Goal: Task Accomplishment & Management: Manage account settings

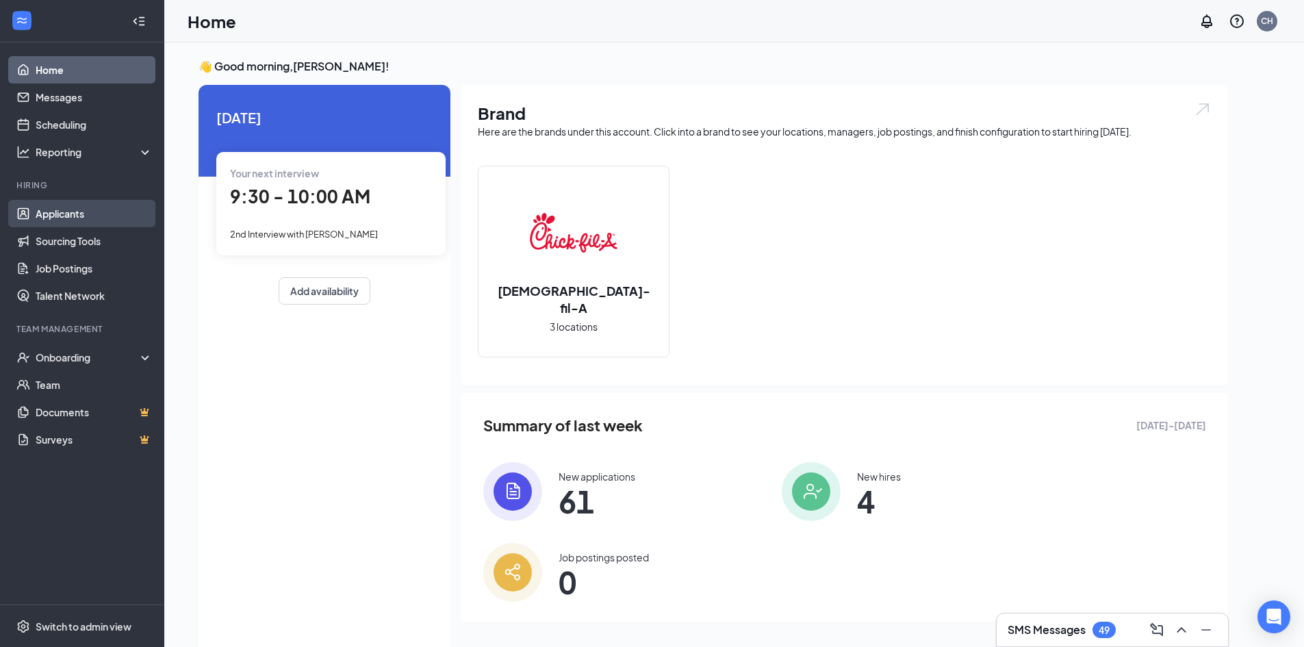
click at [105, 220] on link "Applicants" at bounding box center [94, 213] width 117 height 27
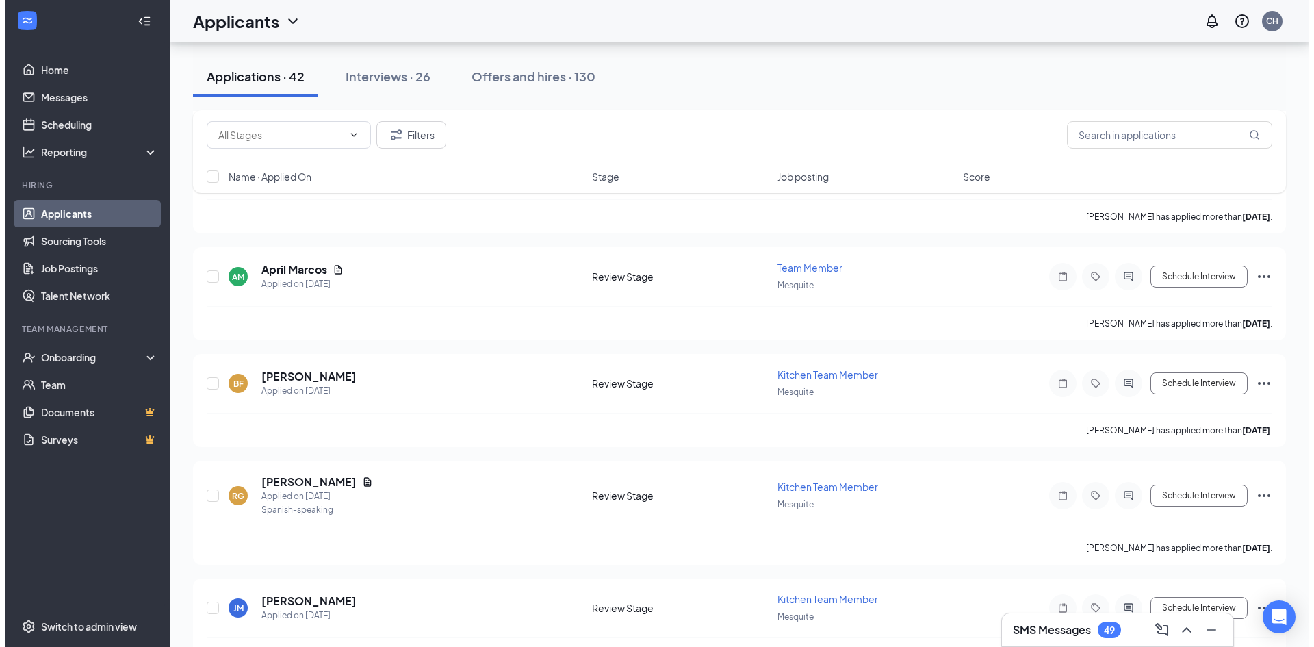
scroll to position [2629, 0]
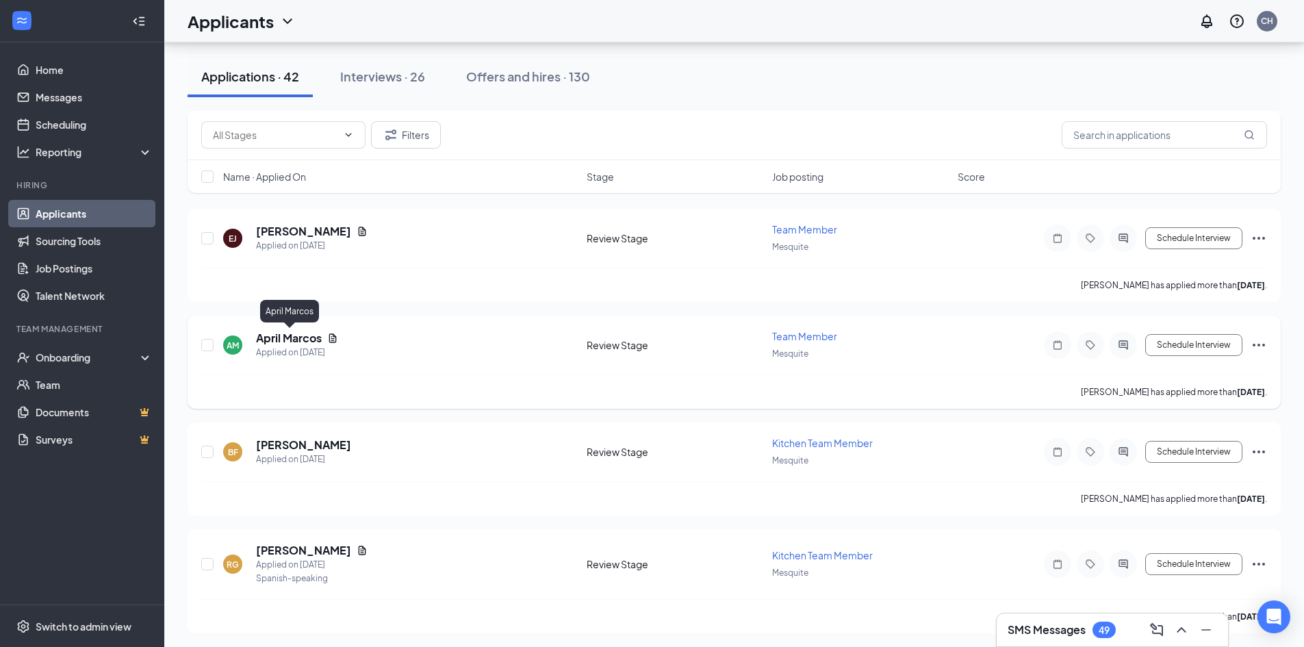
click at [307, 338] on h5 "April Marcos" at bounding box center [289, 338] width 66 height 15
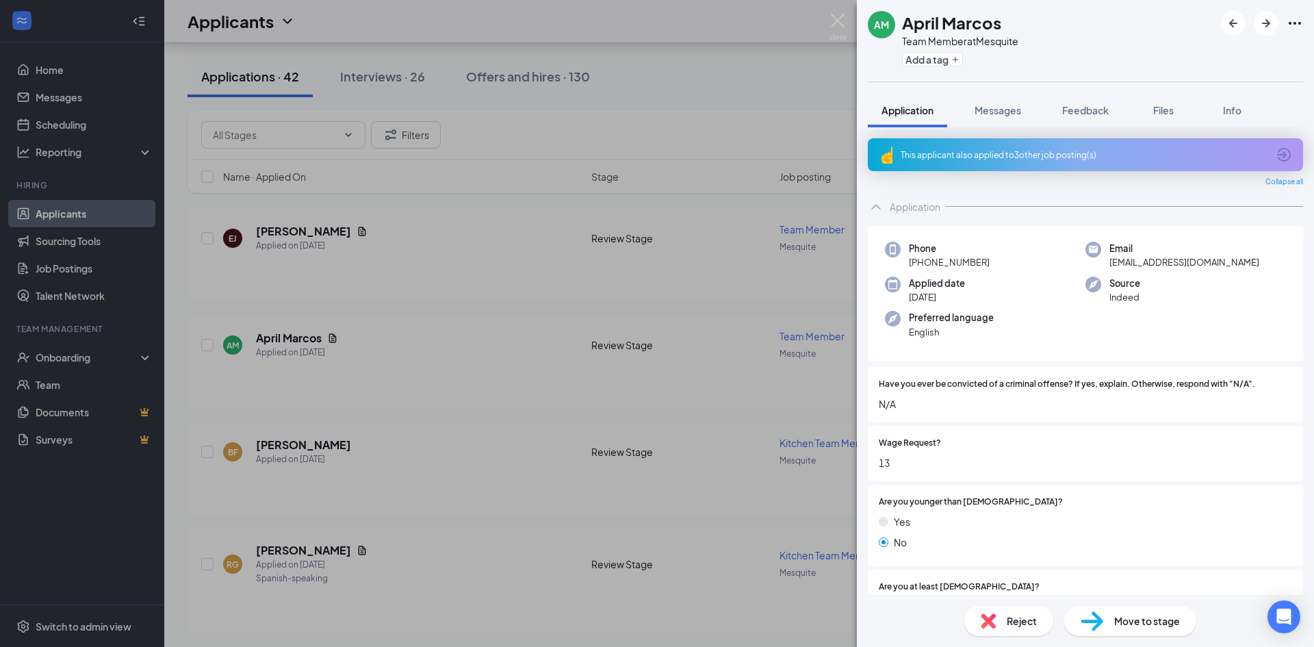
click at [1091, 162] on div "This applicant also applied to 3 other job posting(s)" at bounding box center [1085, 154] width 435 height 33
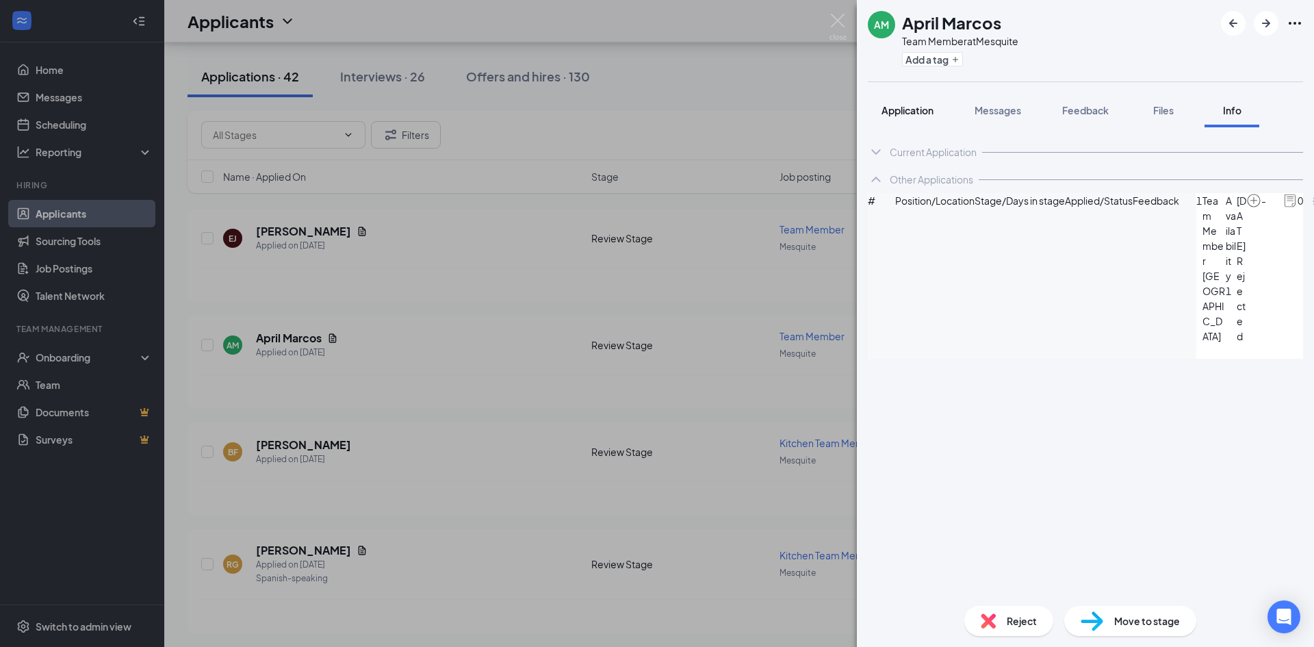
click at [918, 108] on span "Application" at bounding box center [907, 110] width 52 height 12
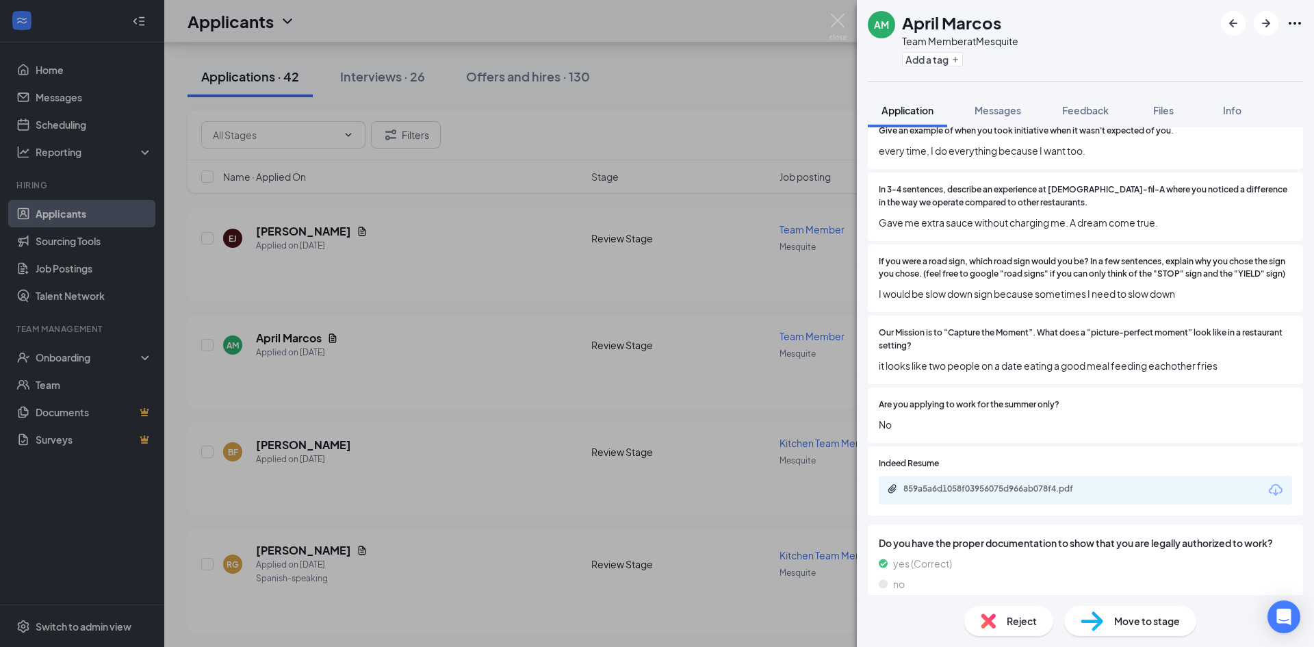
scroll to position [1095, 0]
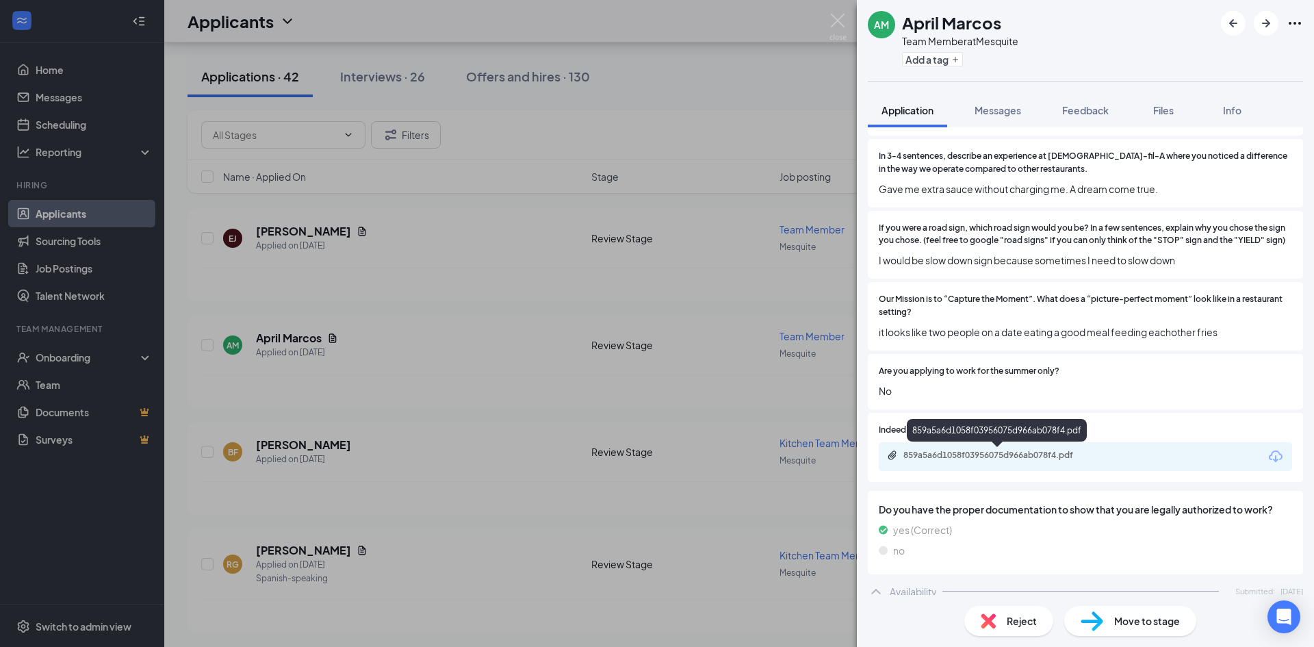
click at [1002, 455] on div "859a5a6d1058f03956075d966ab078f4.pdf" at bounding box center [999, 455] width 192 height 11
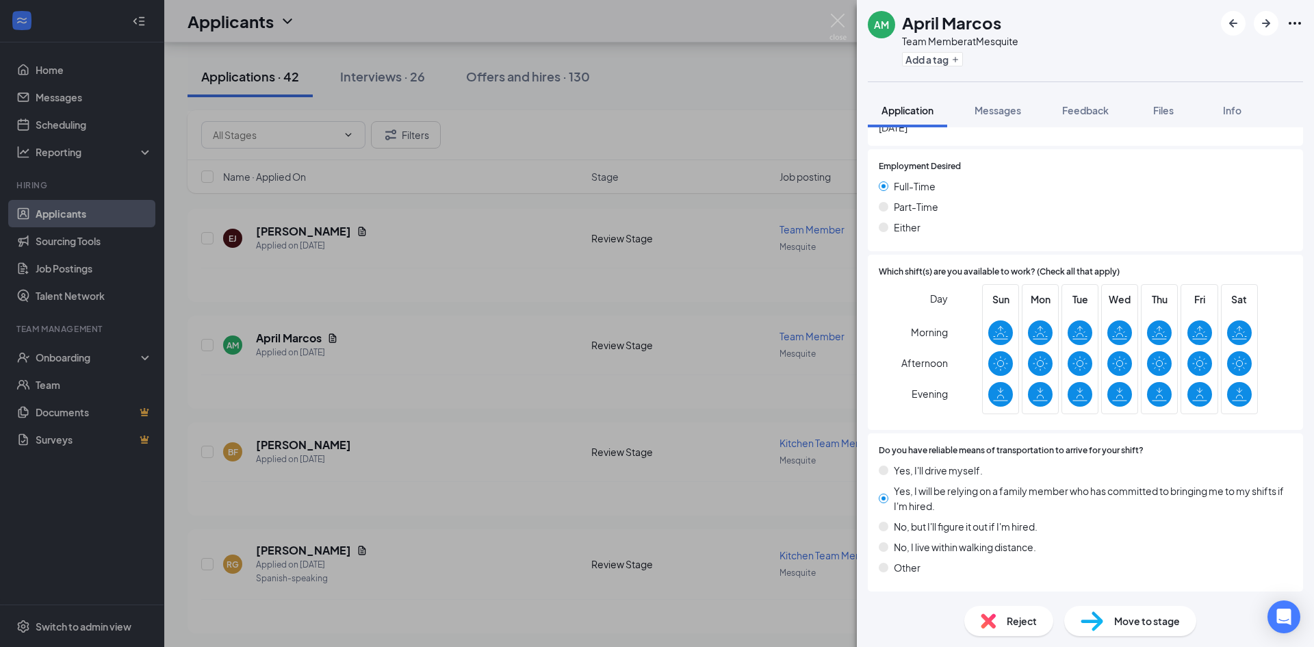
click at [1017, 621] on span "Reject" at bounding box center [1022, 620] width 30 height 15
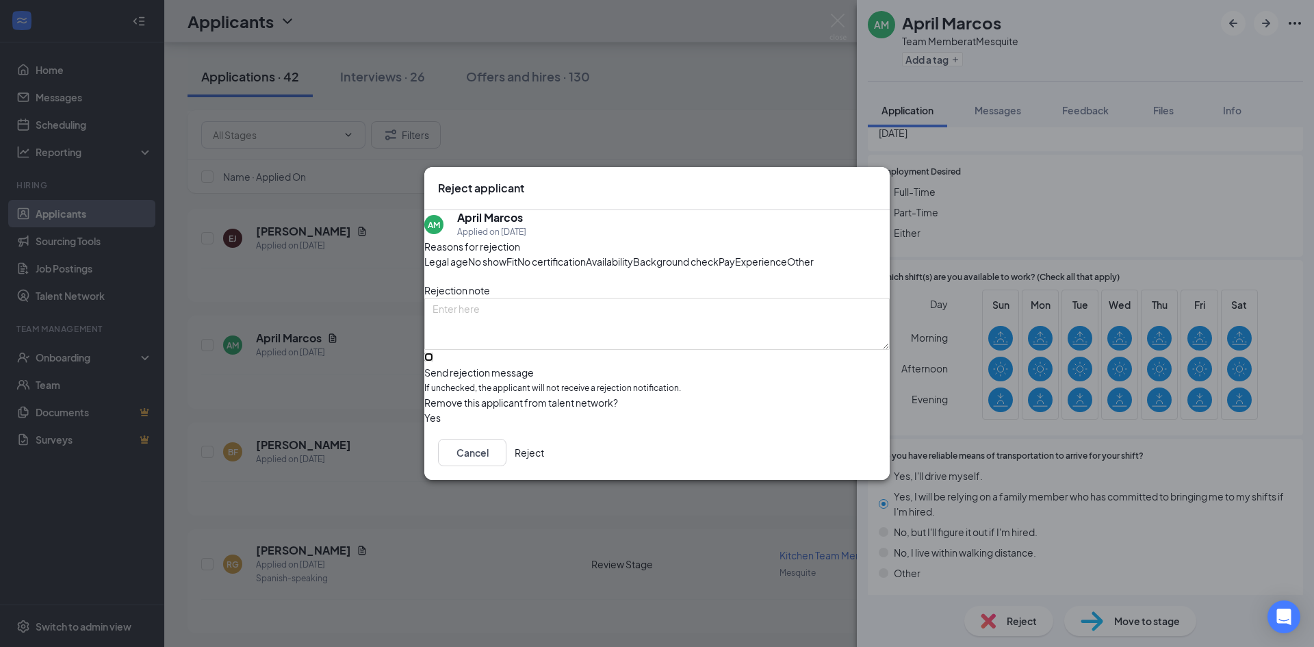
click at [433, 361] on input "Send rejection message If unchecked, the applicant will not receive a rejection…" at bounding box center [428, 356] width 9 height 9
checkbox input "true"
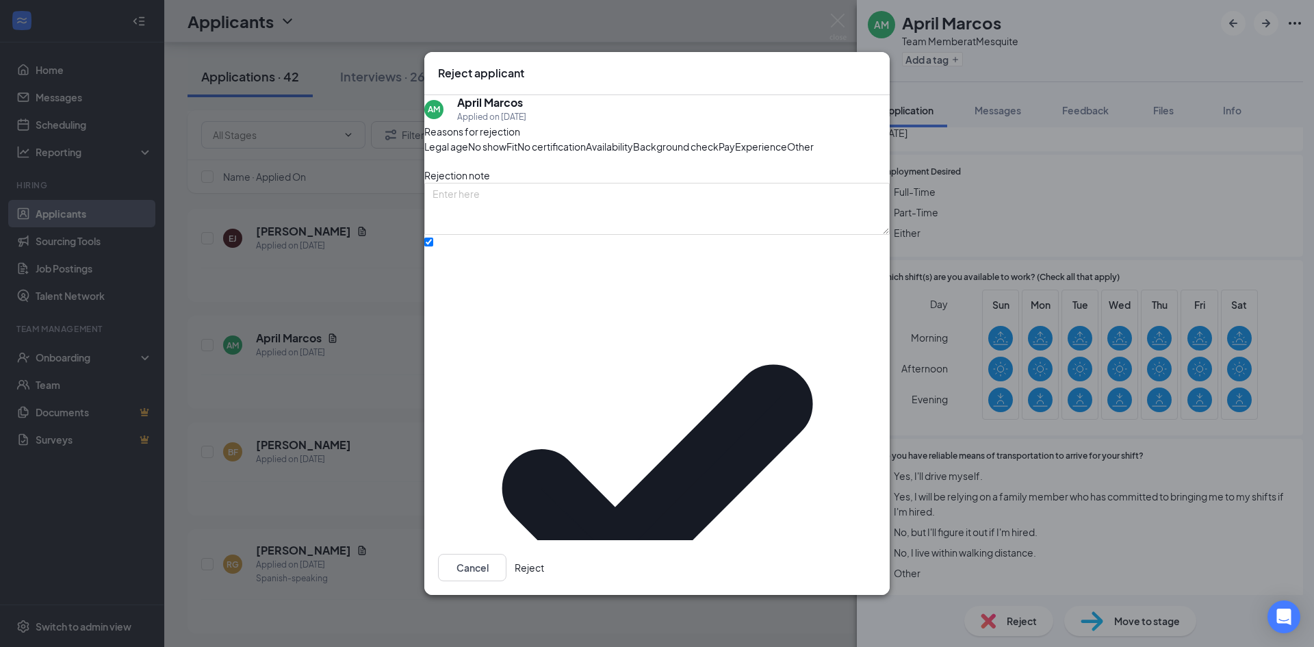
click at [544, 554] on button "Reject" at bounding box center [529, 567] width 29 height 27
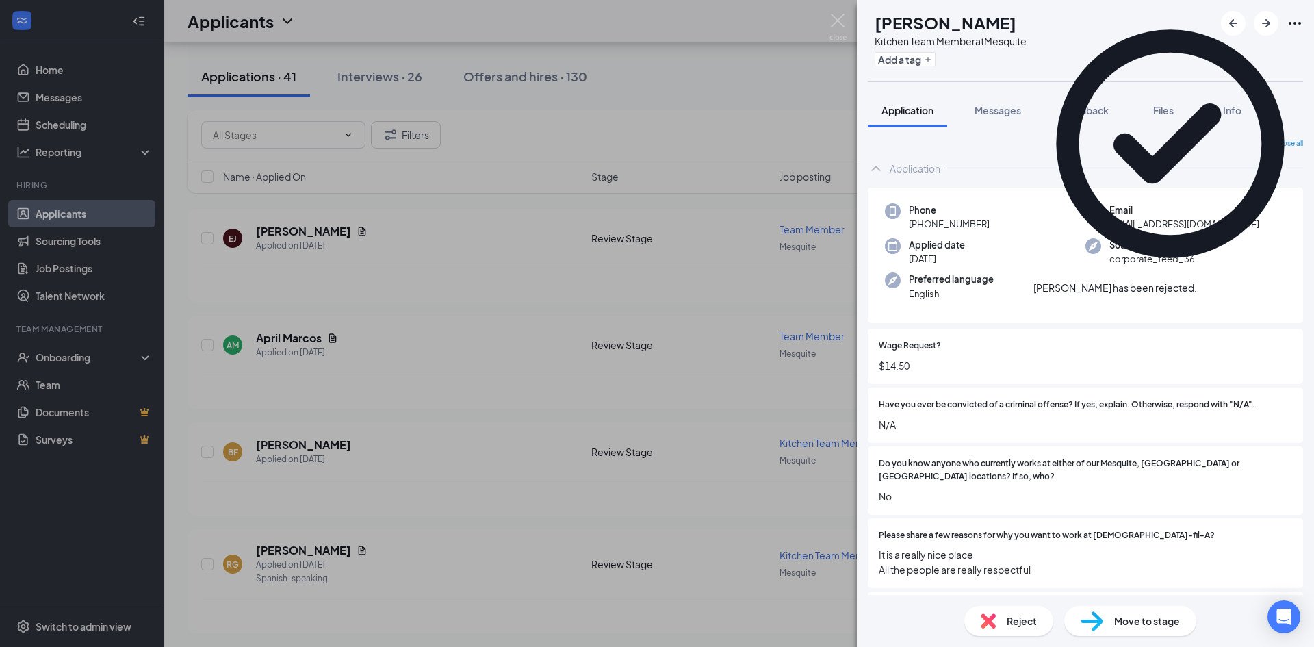
click at [393, 306] on div "BF [PERSON_NAME] Kitchen Team Member at Mesquite Add a tag Application Messages…" at bounding box center [657, 323] width 1314 height 647
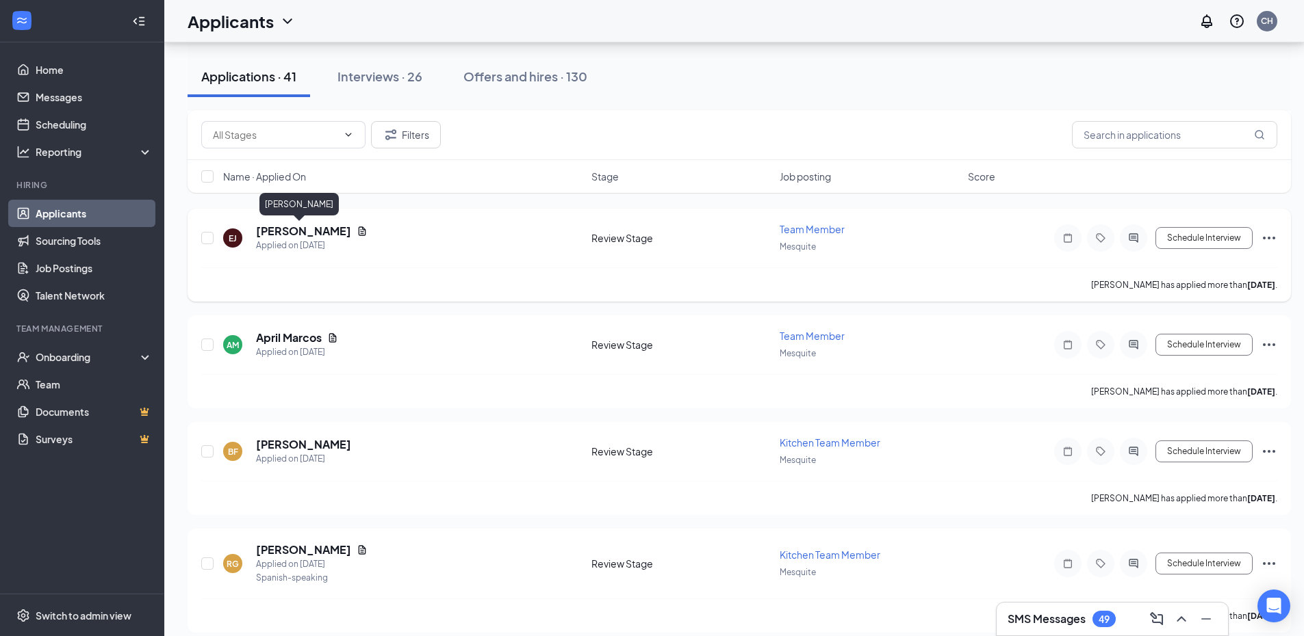
click at [318, 231] on h5 "[PERSON_NAME]" at bounding box center [303, 231] width 95 height 15
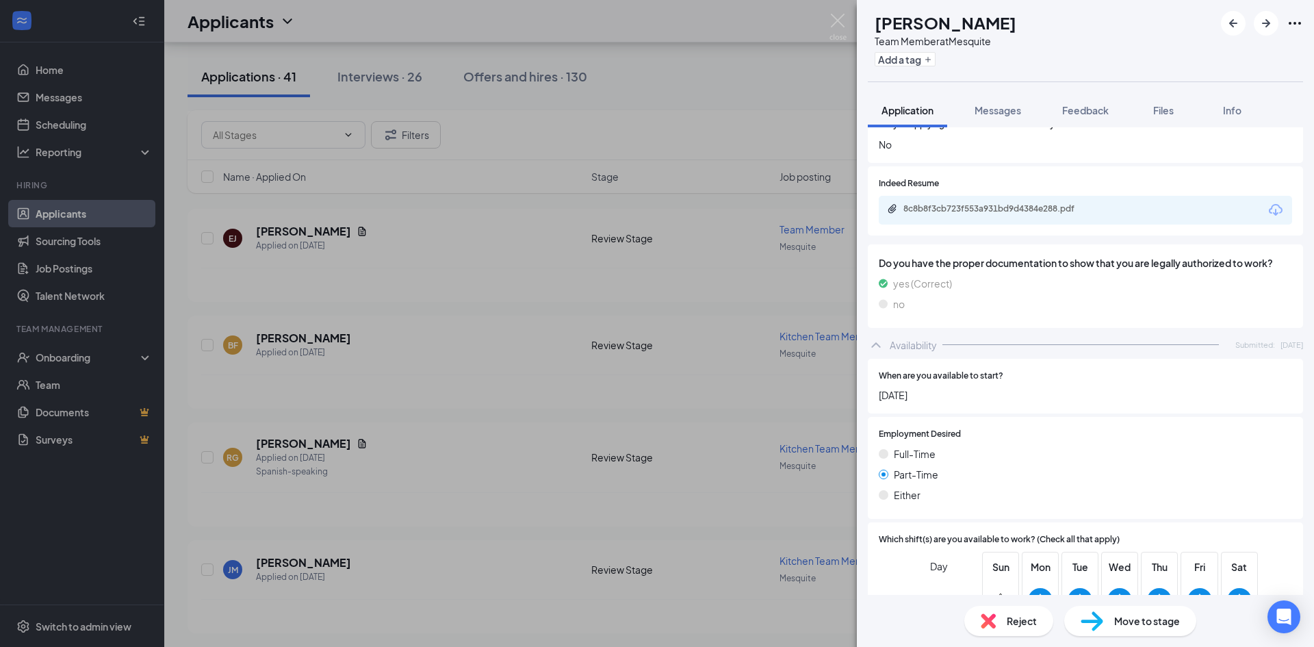
scroll to position [1437, 0]
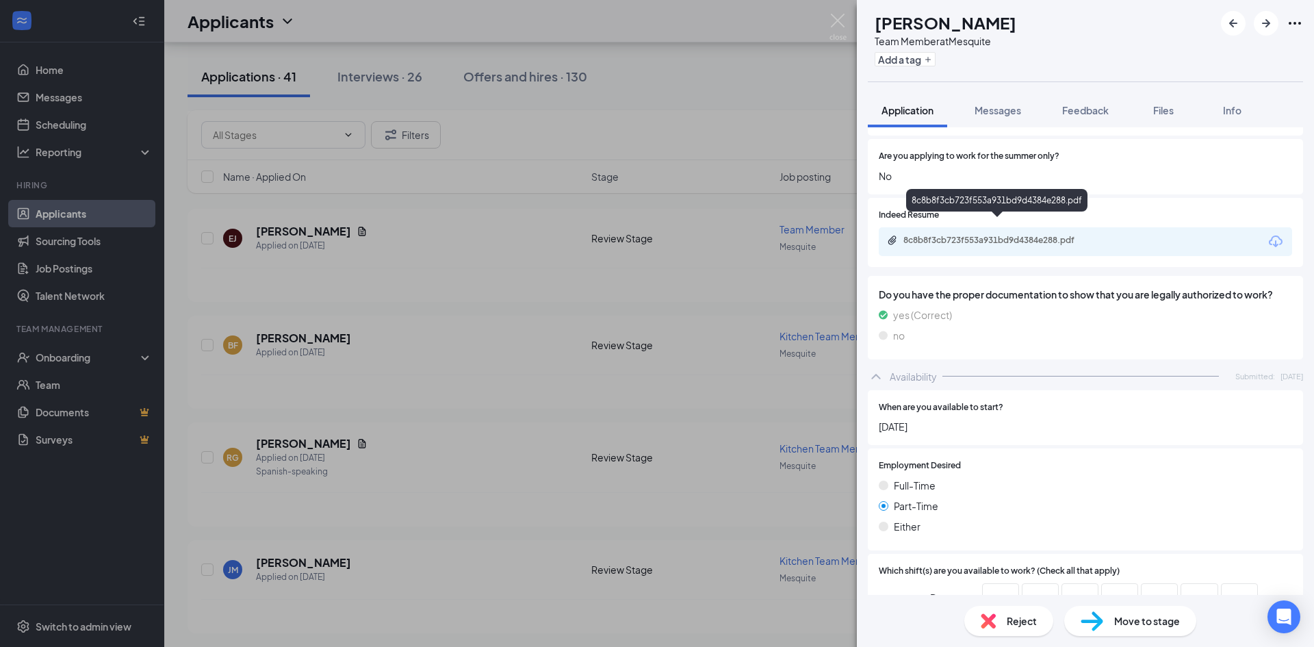
click at [964, 235] on div "8c8b8f3cb723f553a931bd9d4384e288.pdf" at bounding box center [998, 241] width 222 height 13
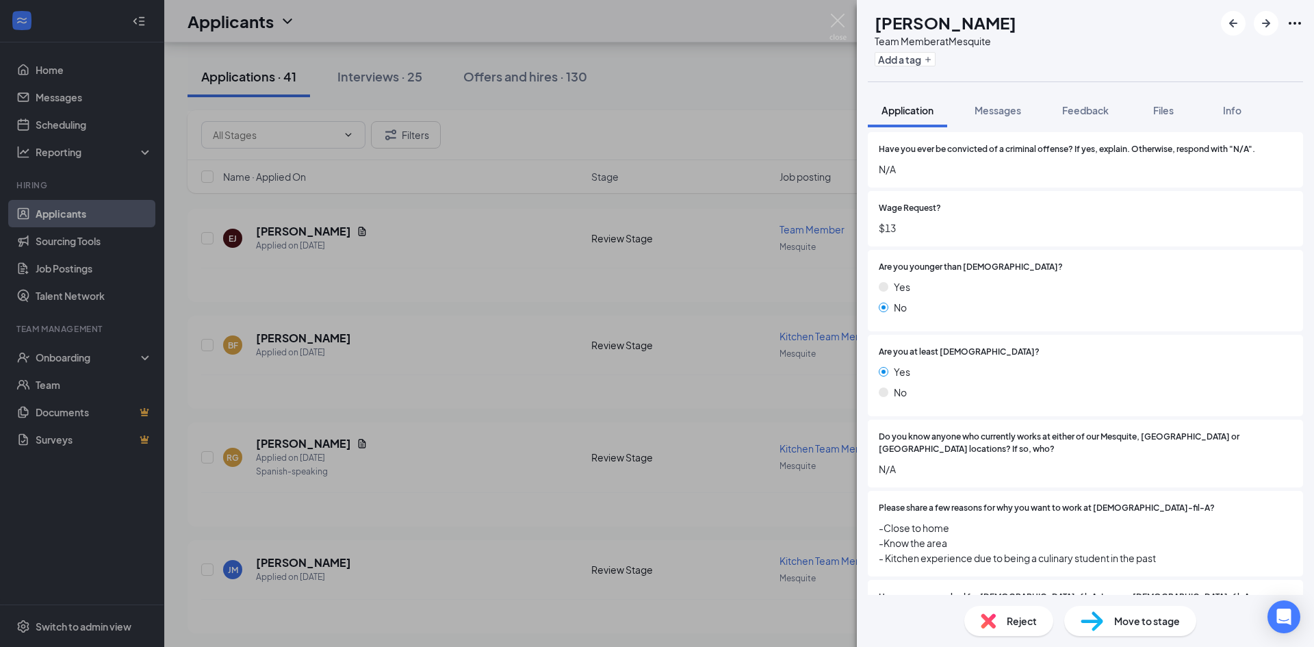
scroll to position [547, 0]
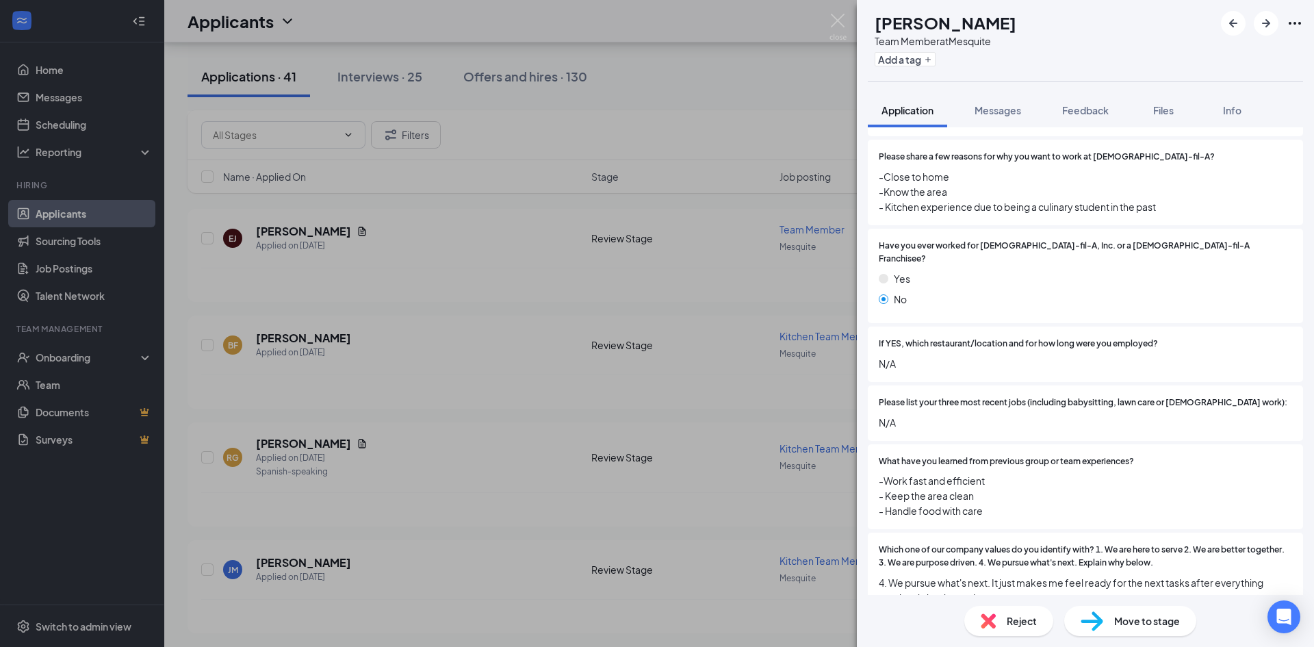
click at [1126, 618] on span "Move to stage" at bounding box center [1147, 620] width 66 height 15
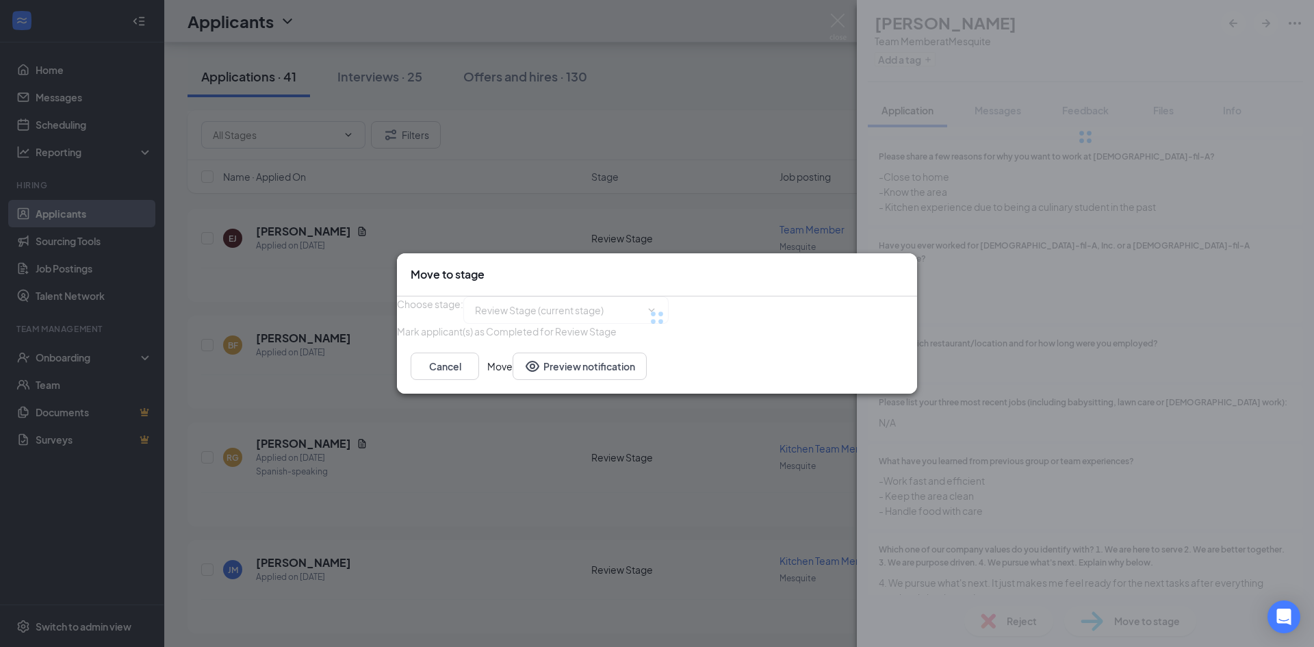
type input "Meet & Greet (next stage)"
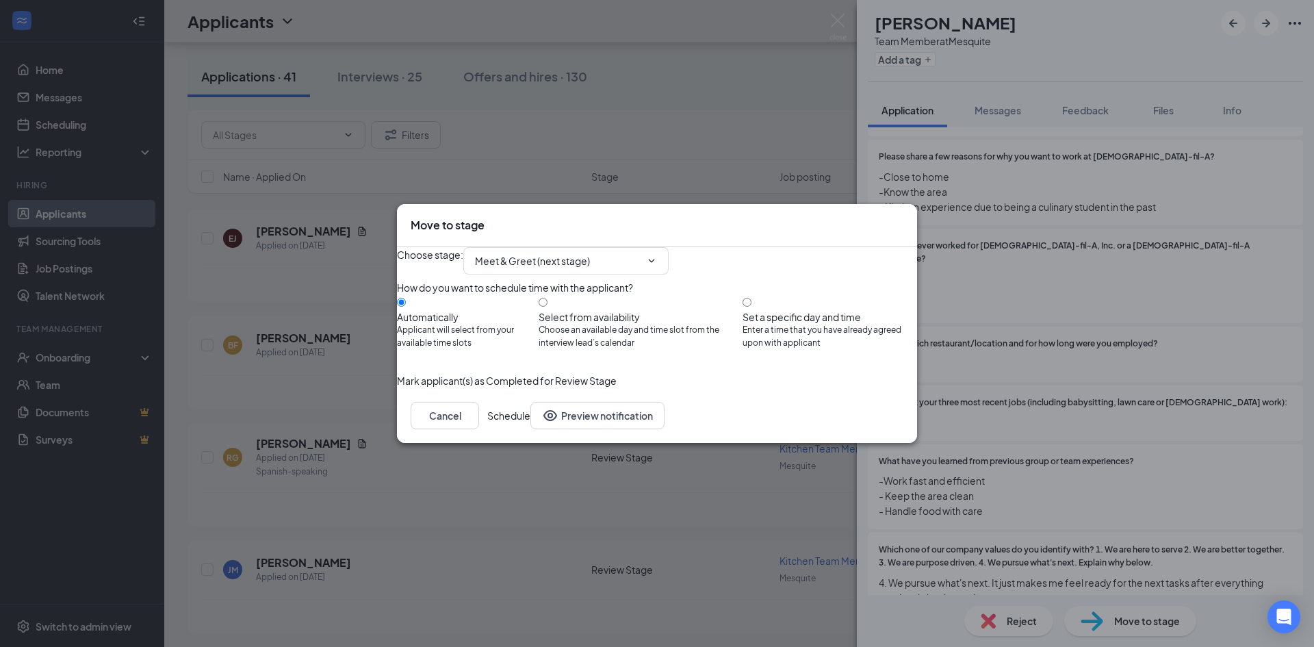
click at [530, 429] on button "Schedule" at bounding box center [508, 415] width 43 height 27
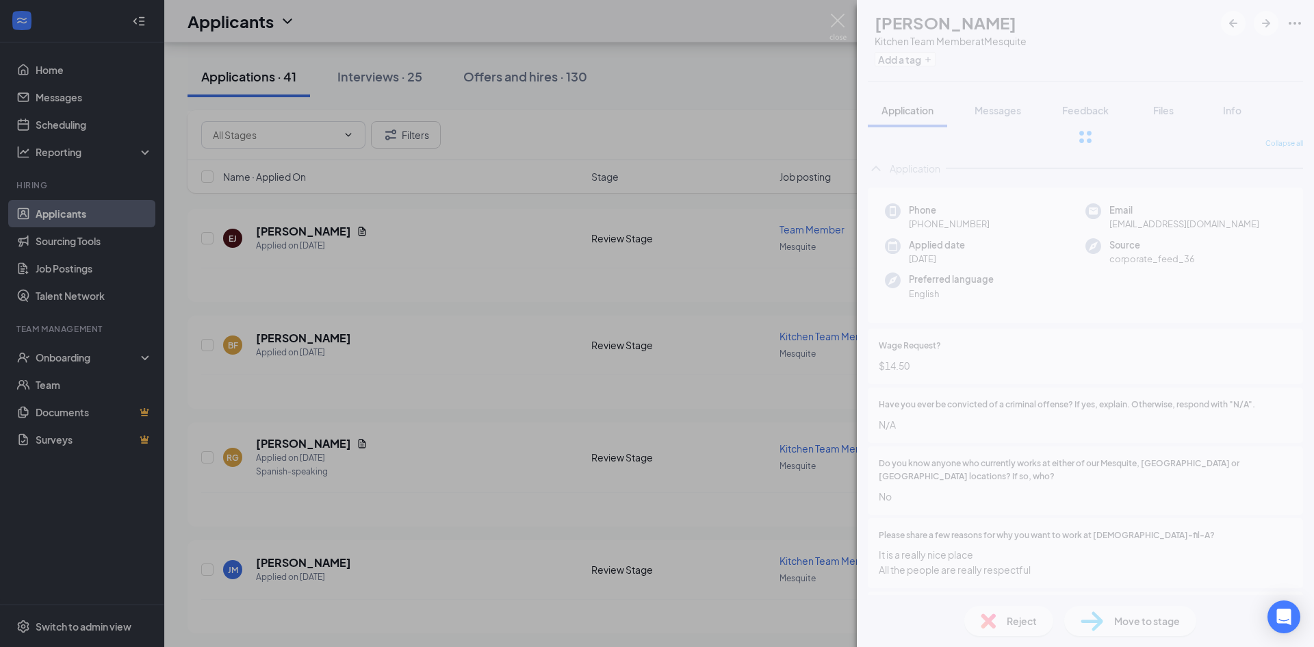
click at [409, 332] on div "BF [PERSON_NAME] Kitchen Team Member at Mesquite Add a tag Application Messages…" at bounding box center [657, 323] width 1314 height 647
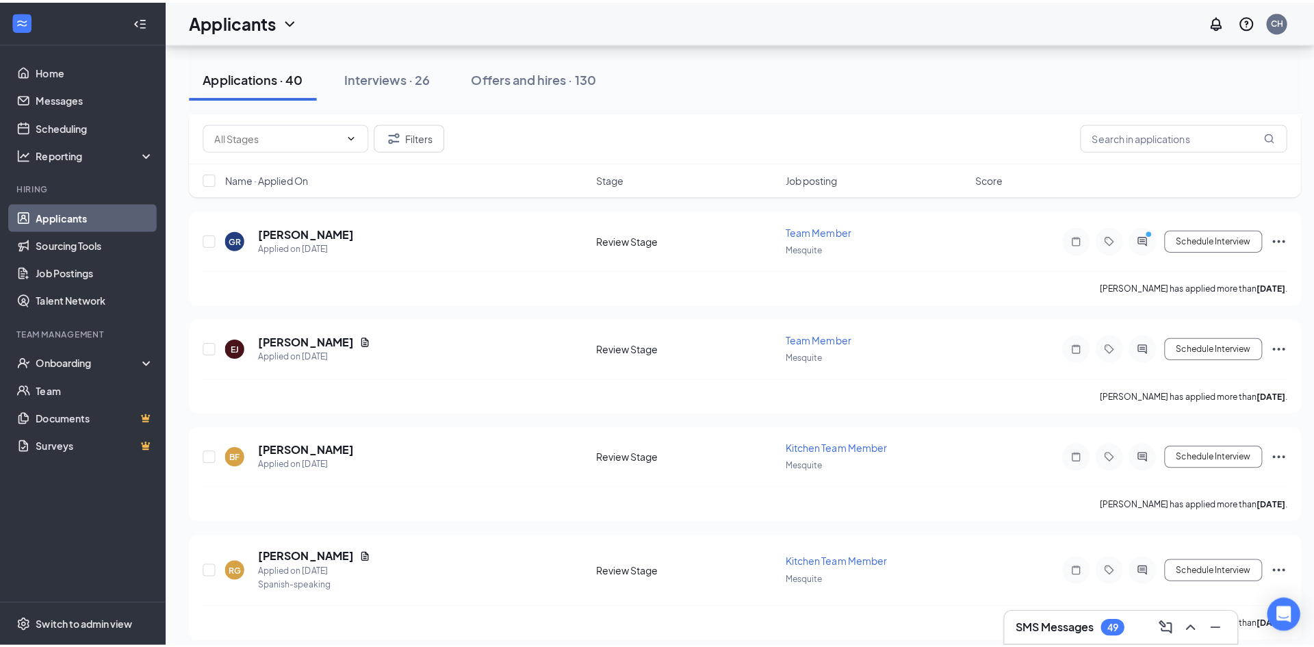
scroll to position [2492, 0]
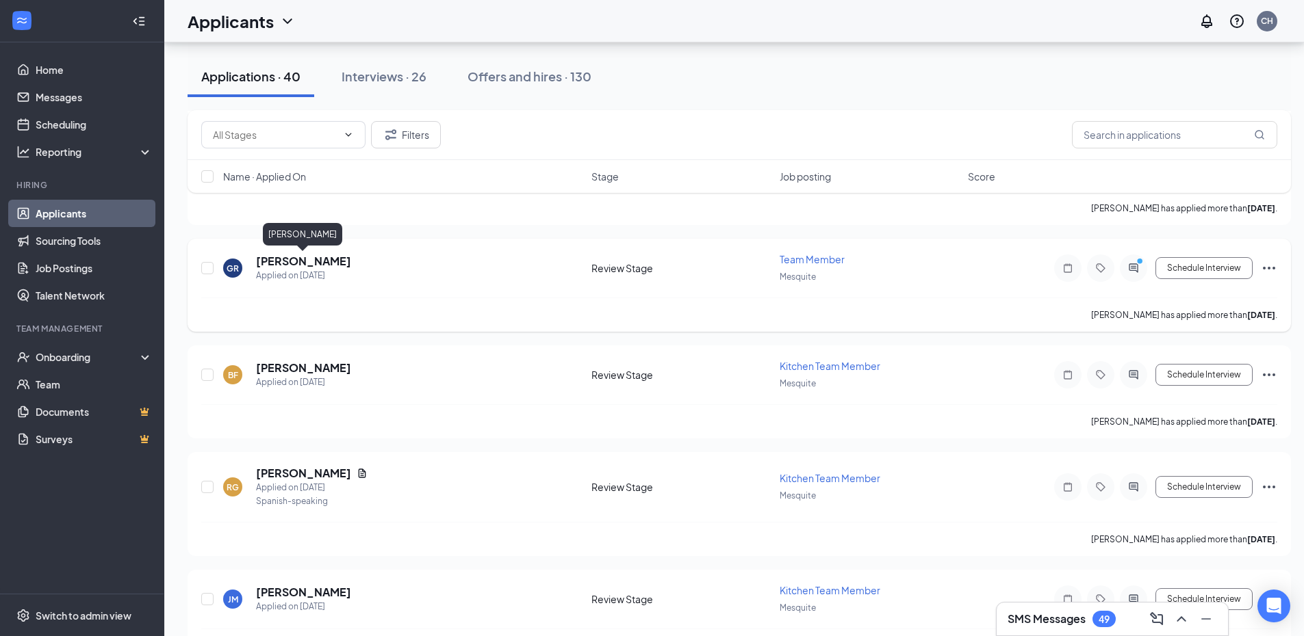
click at [339, 261] on h5 "[PERSON_NAME]" at bounding box center [303, 261] width 95 height 15
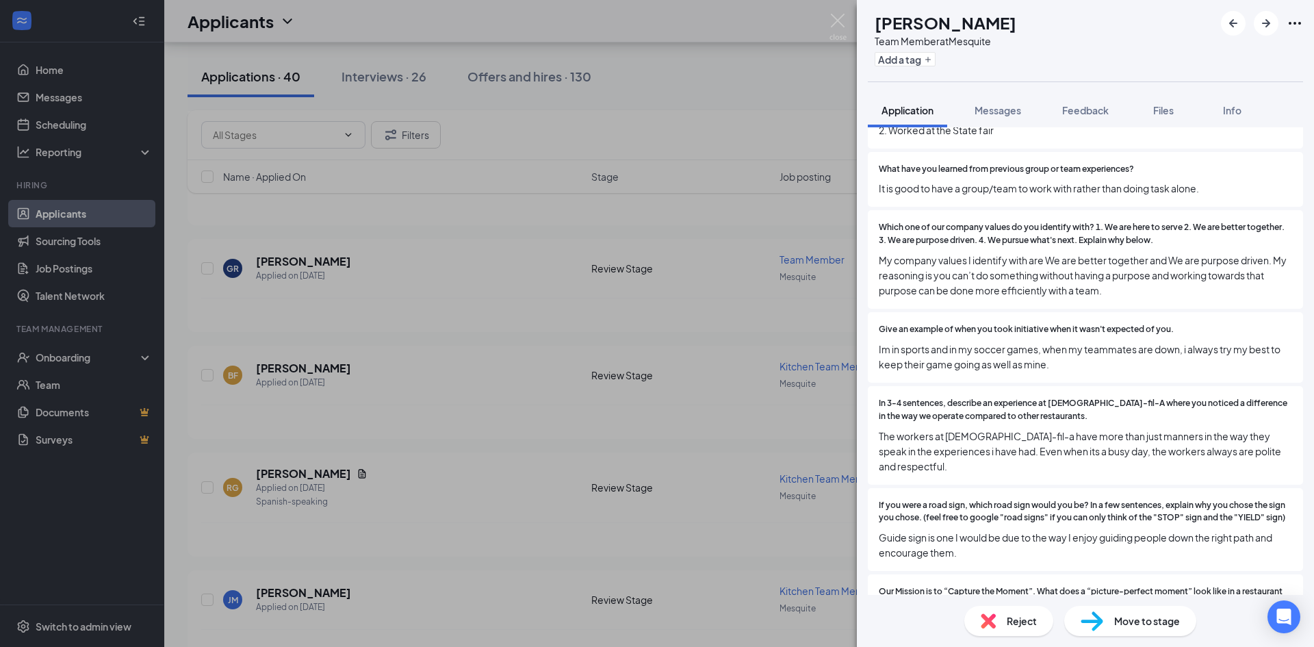
scroll to position [958, 0]
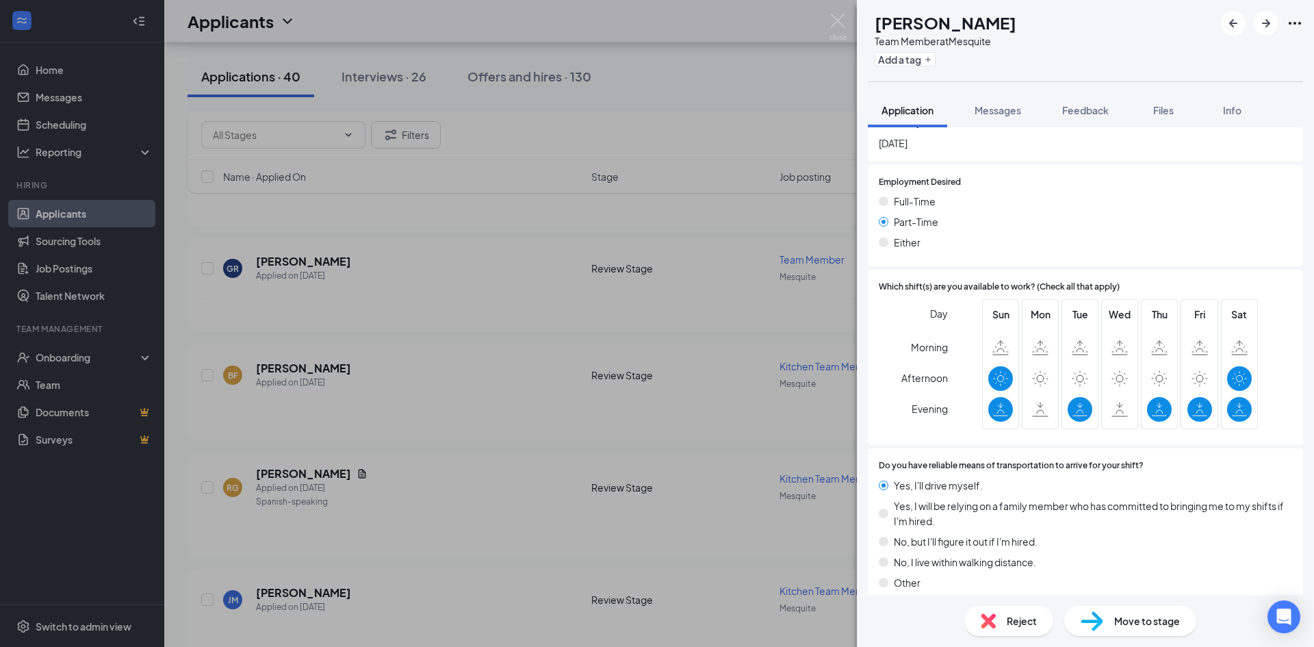
click at [1171, 622] on span "Move to stage" at bounding box center [1147, 620] width 66 height 15
type input "Meet & Greet (next stage)"
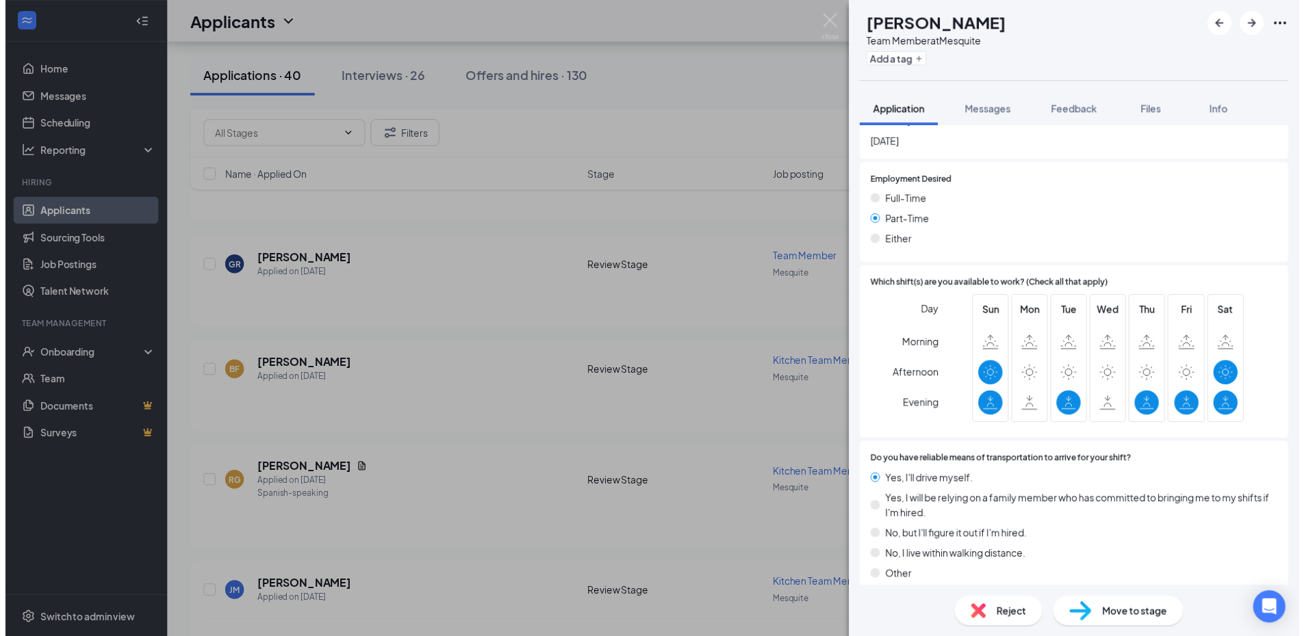
scroll to position [1566, 0]
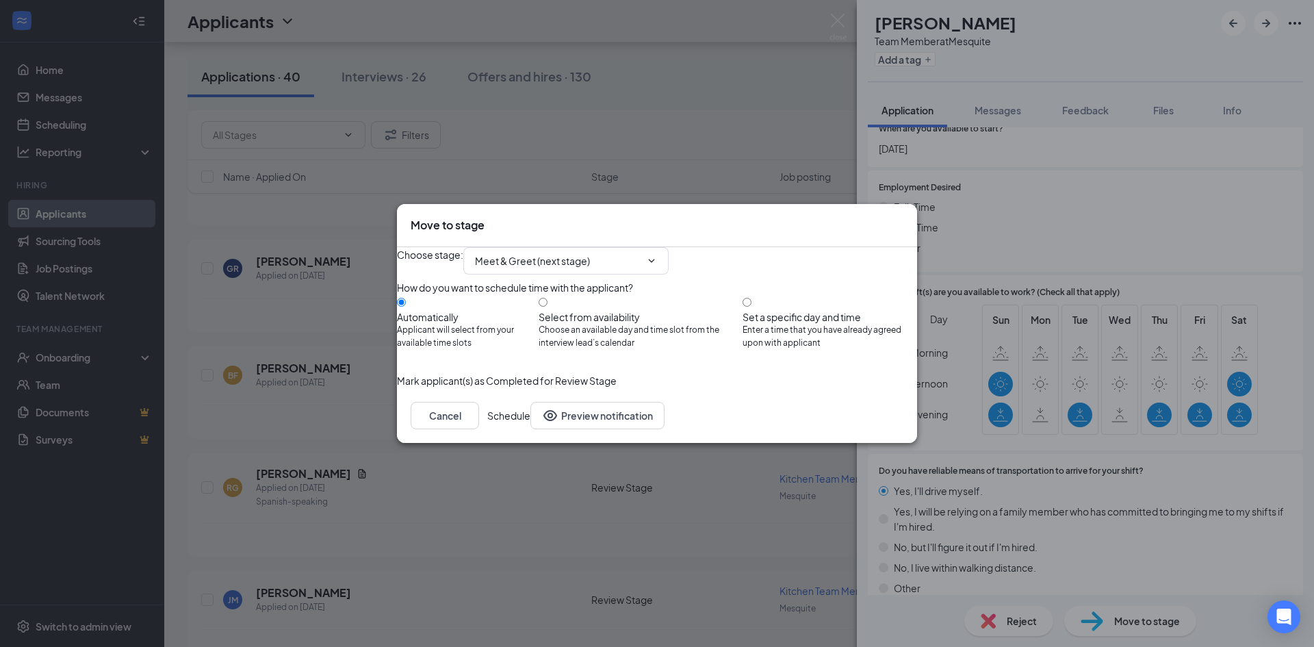
click at [530, 429] on button "Schedule" at bounding box center [508, 415] width 43 height 27
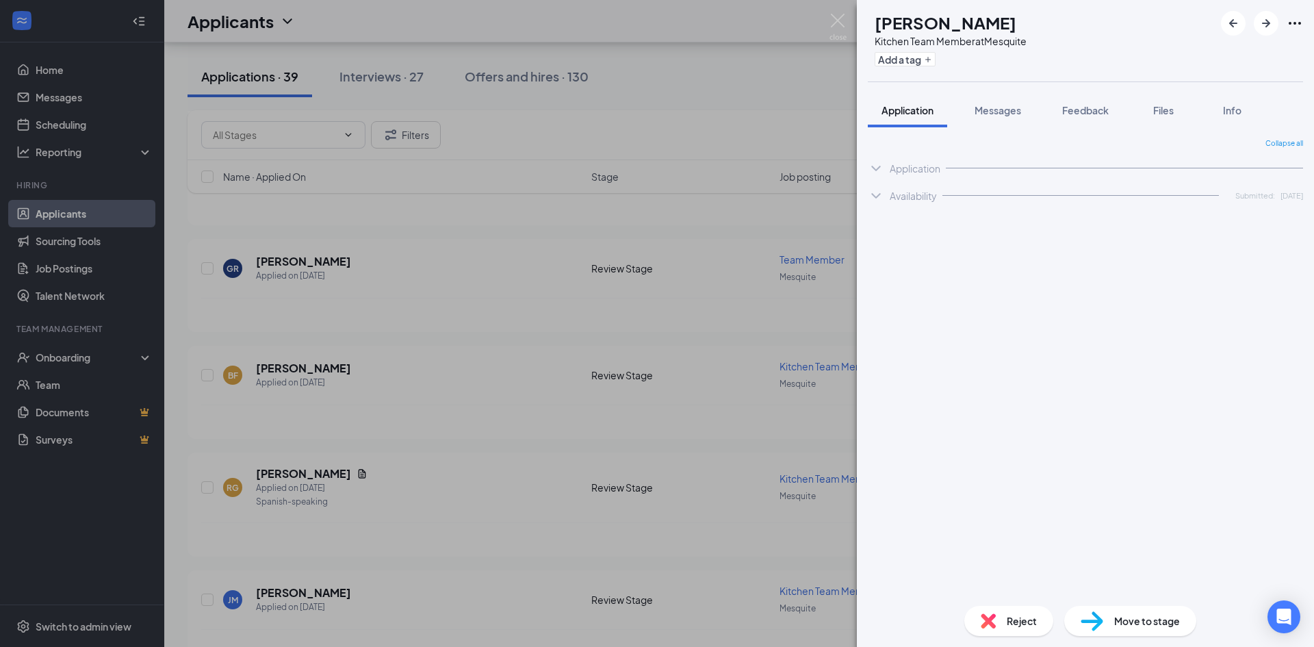
click at [393, 315] on div "BF [PERSON_NAME] Kitchen Team Member at Mesquite Add a tag Application Messages…" at bounding box center [657, 323] width 1314 height 647
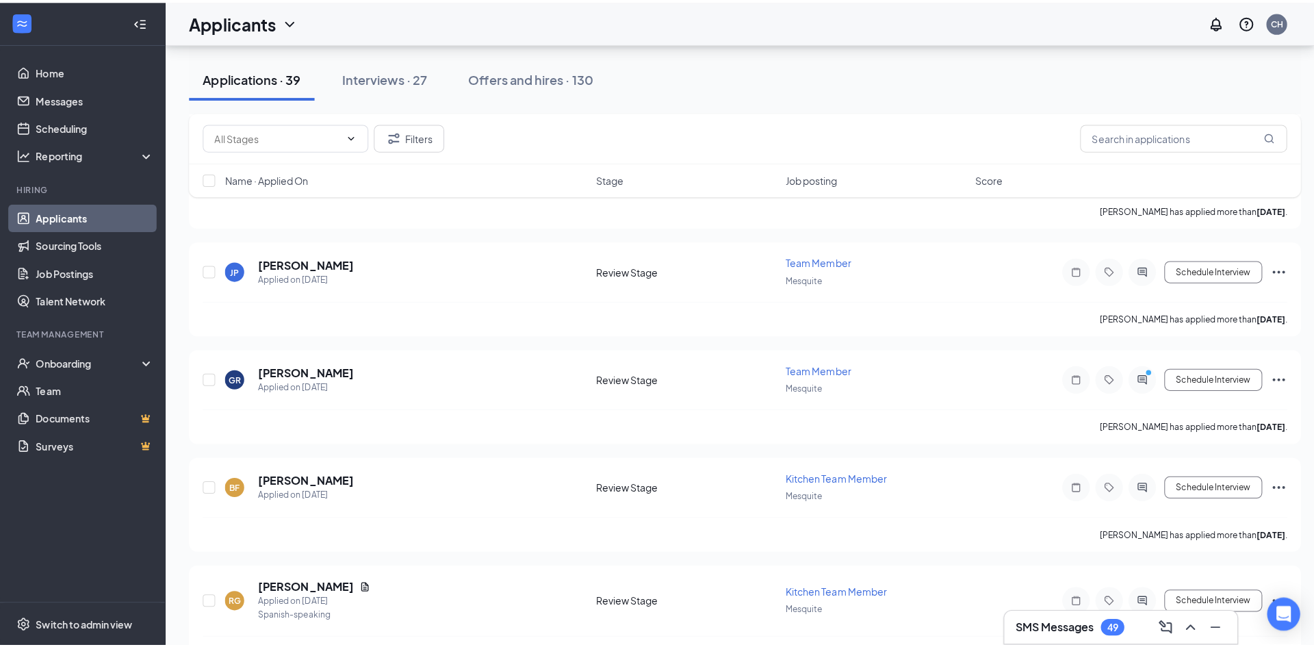
scroll to position [2355, 0]
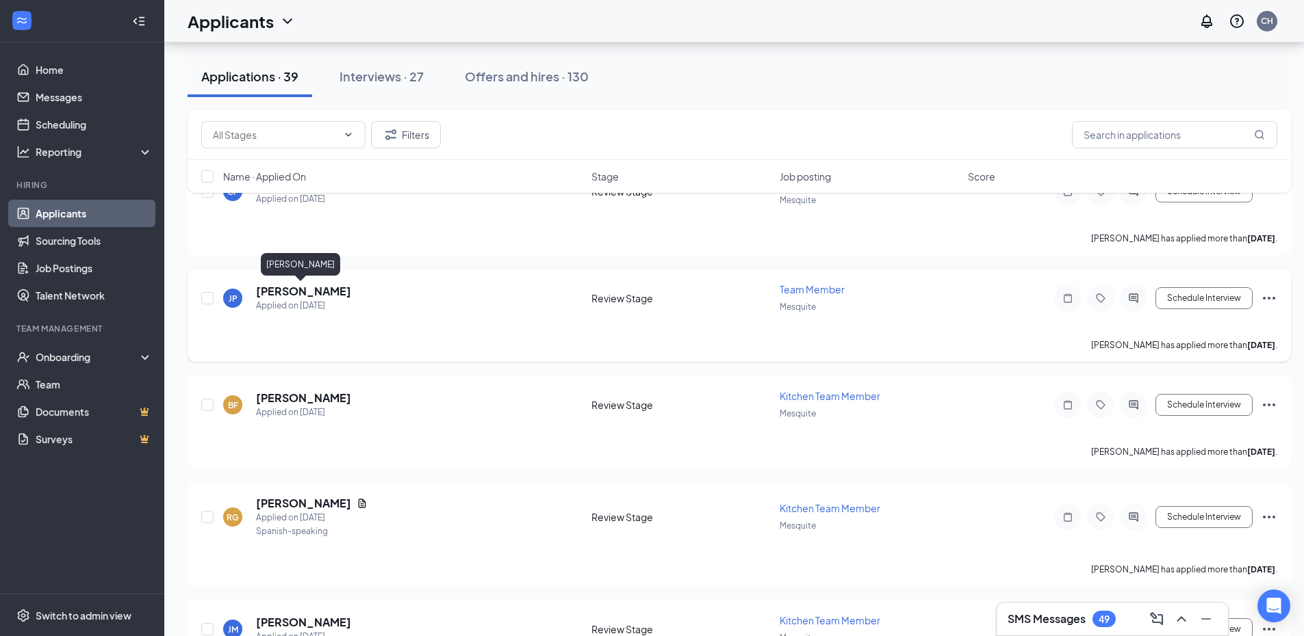
click at [327, 293] on h5 "[PERSON_NAME]" at bounding box center [303, 291] width 95 height 15
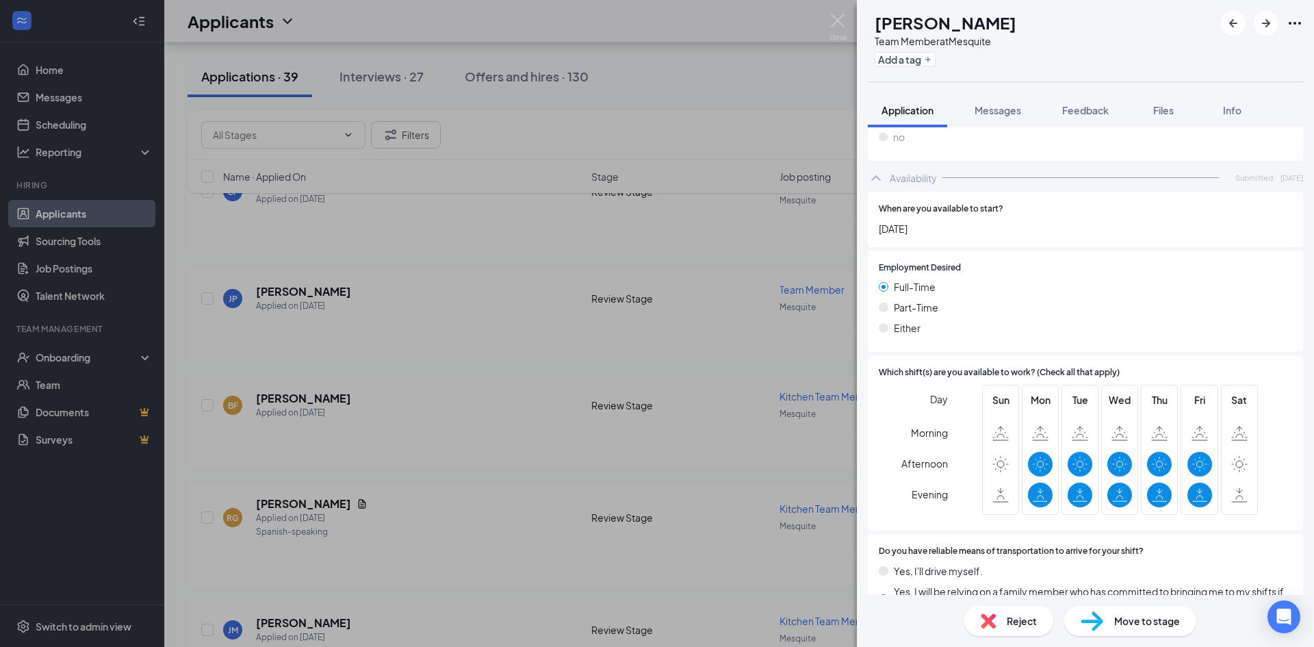
scroll to position [1534, 0]
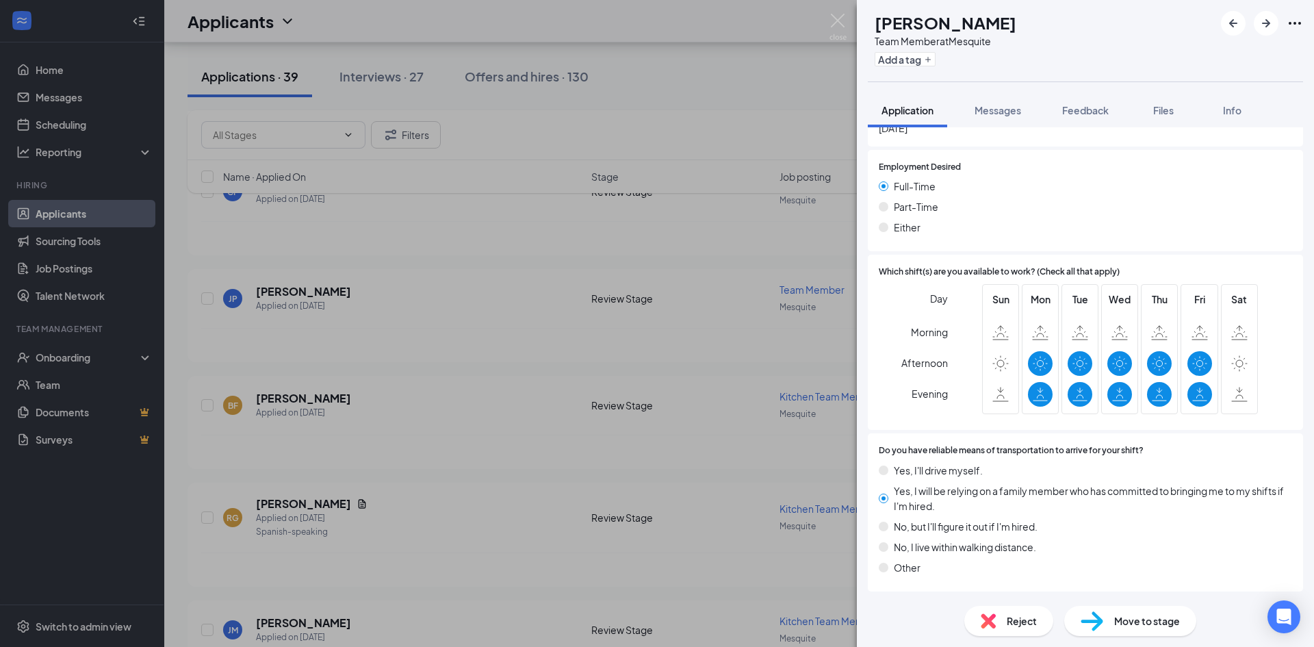
click at [1011, 625] on span "Reject" at bounding box center [1022, 620] width 30 height 15
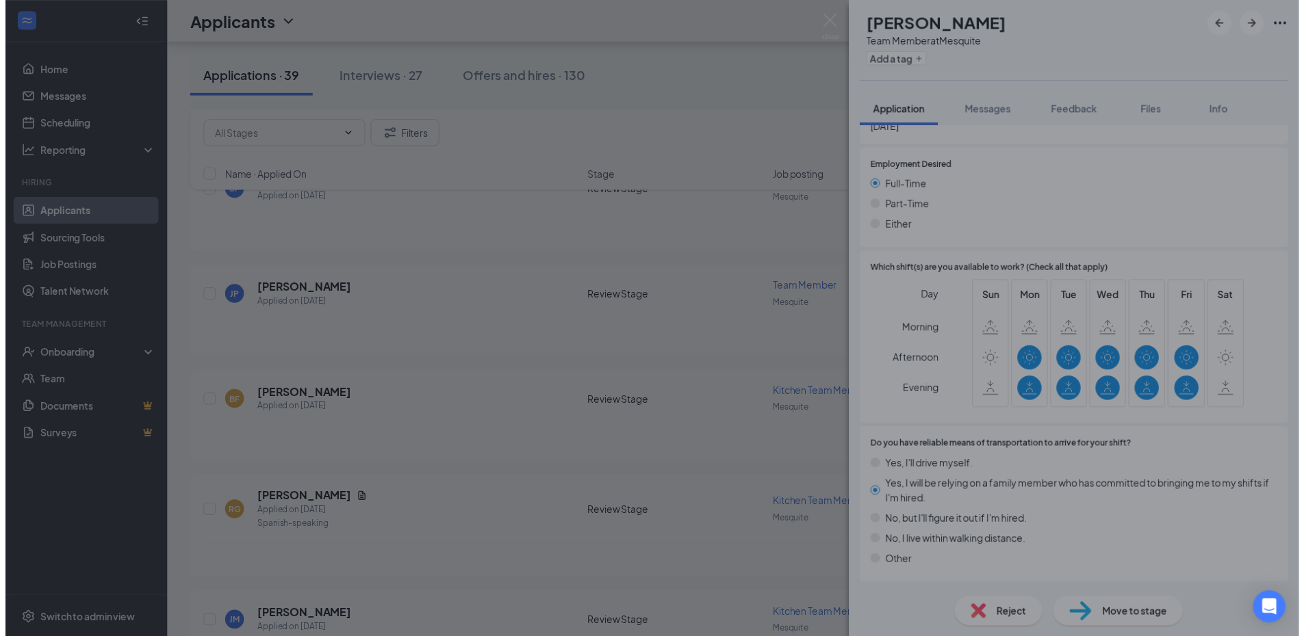
scroll to position [1529, 0]
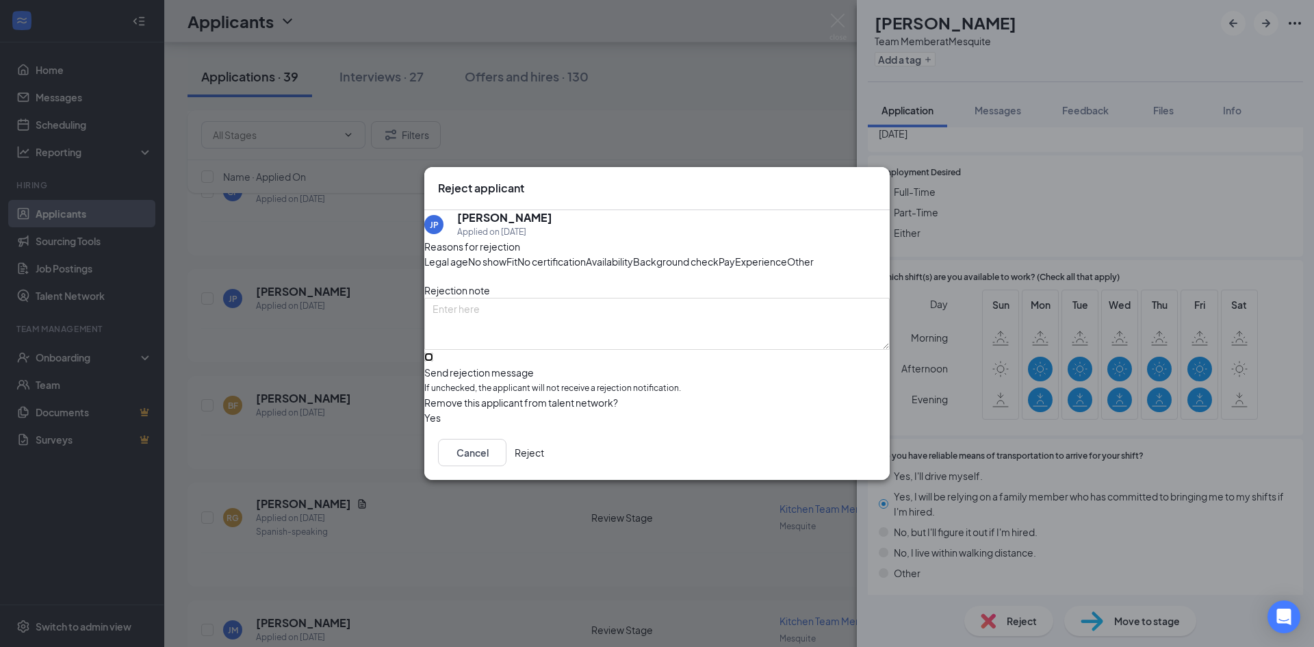
click at [433, 361] on input "Send rejection message If unchecked, the applicant will not receive a rejection…" at bounding box center [428, 356] width 9 height 9
checkbox input "true"
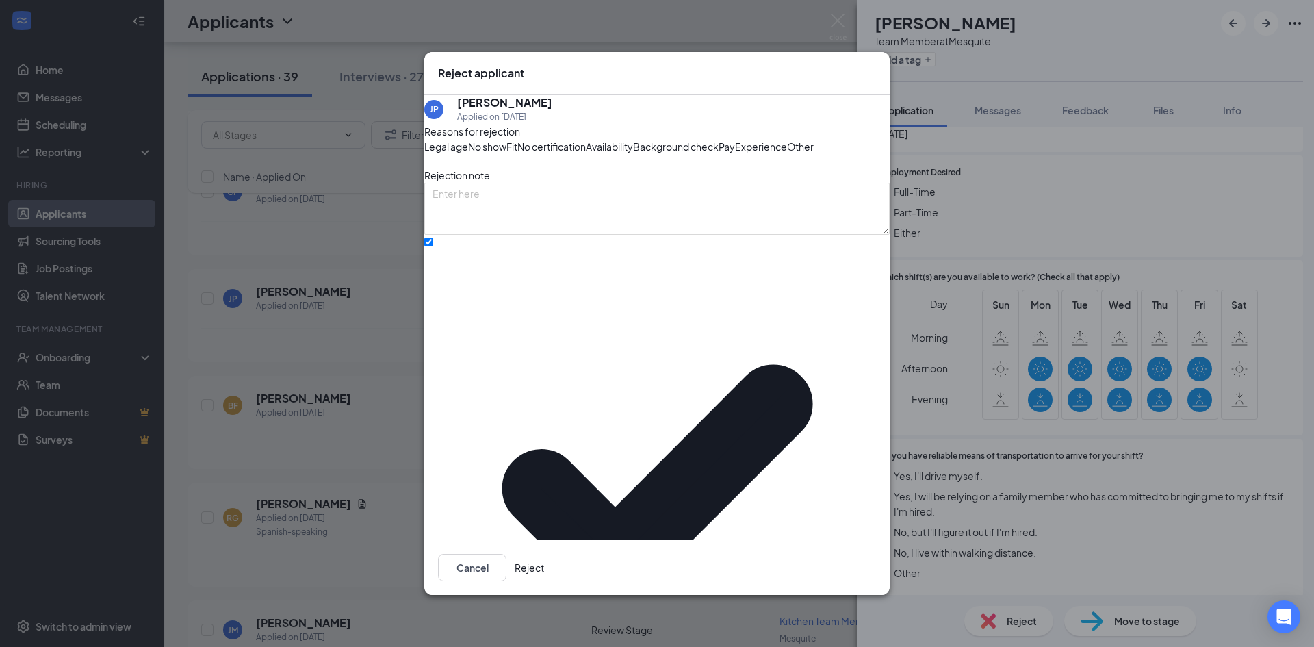
click at [544, 554] on button "Reject" at bounding box center [529, 567] width 29 height 27
click at [372, 344] on div "[PERSON_NAME] Team Member at Mesquite Add a tag Application Messages Feedback F…" at bounding box center [657, 323] width 1314 height 647
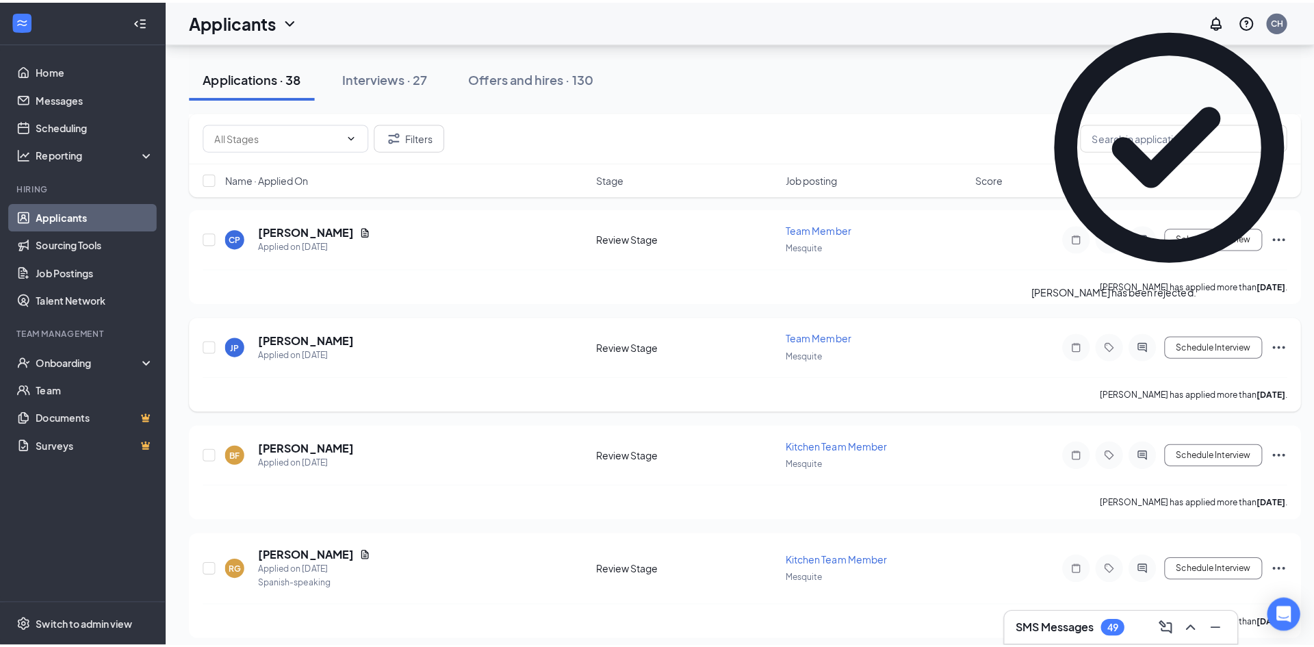
scroll to position [2287, 0]
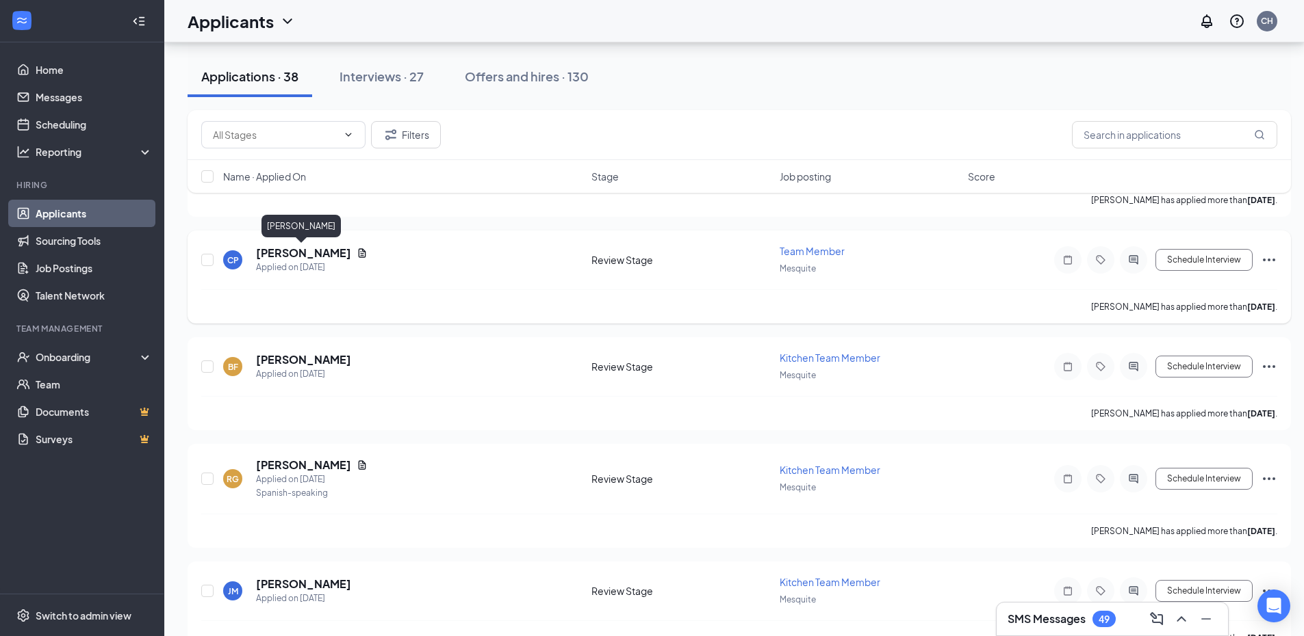
click at [324, 260] on h5 "[PERSON_NAME]" at bounding box center [303, 253] width 95 height 15
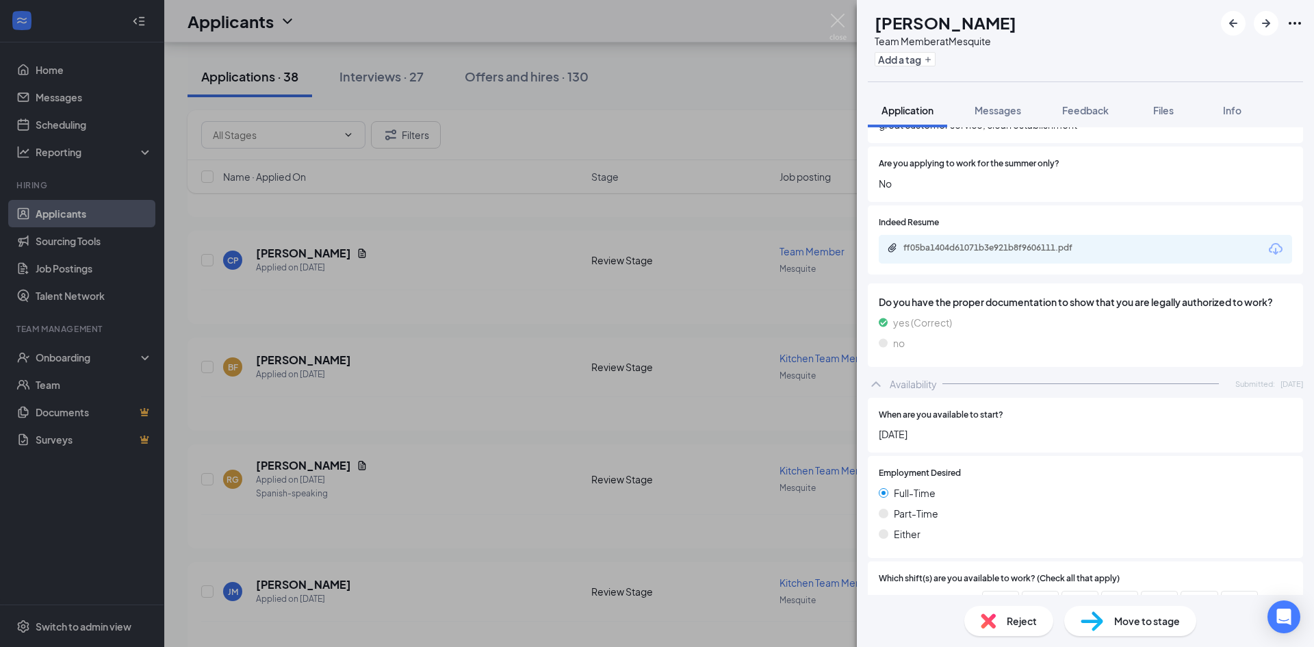
scroll to position [1300, 0]
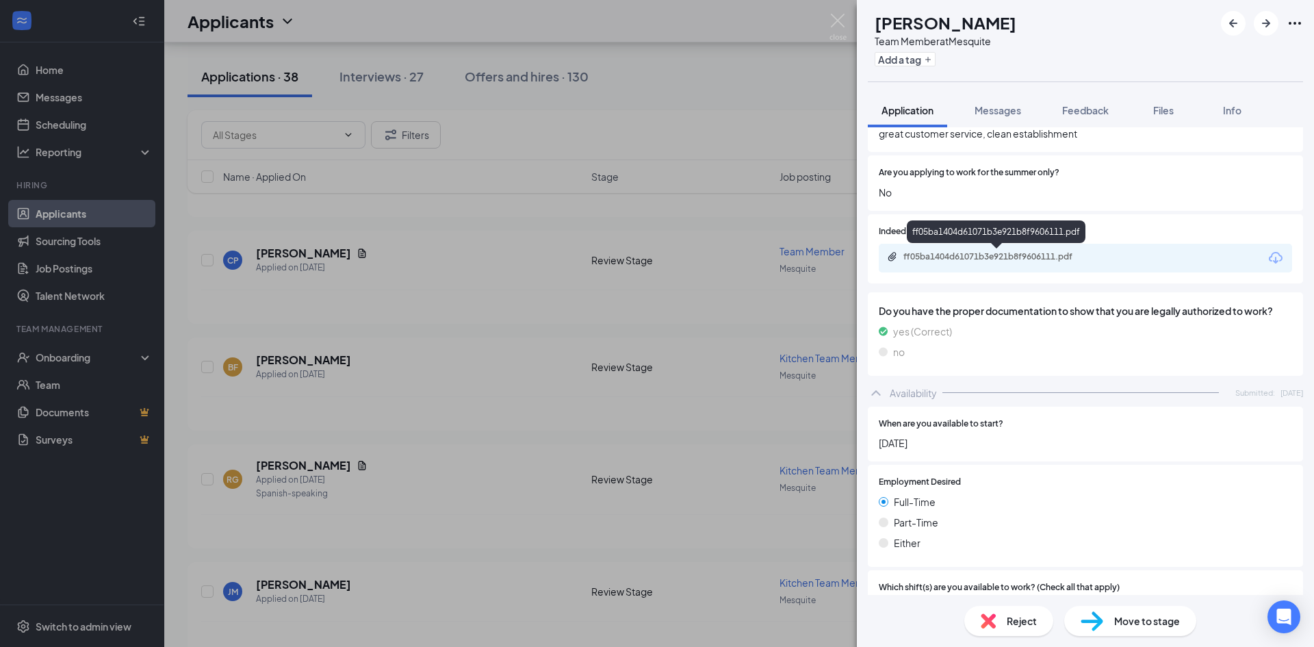
click at [1049, 259] on div "ff05ba1404d61071b3e921b8f9606111.pdf" at bounding box center [999, 256] width 192 height 11
click at [1018, 618] on span "Reject" at bounding box center [1022, 620] width 30 height 15
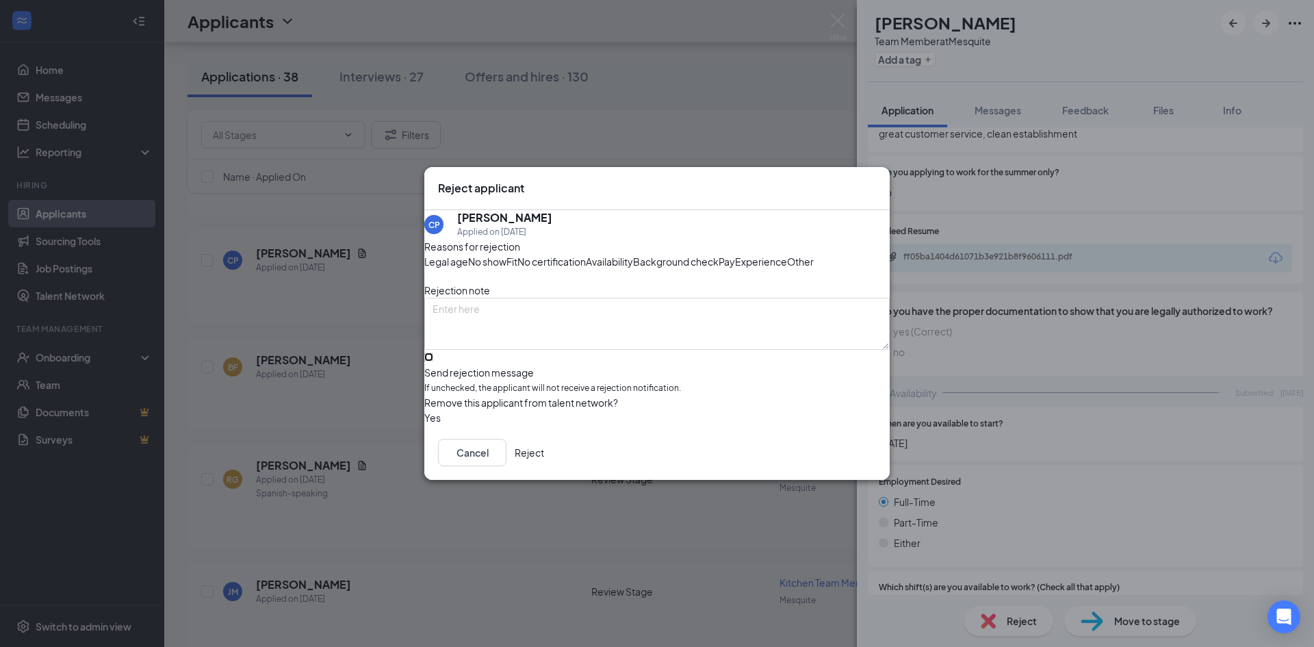
click at [433, 361] on input "Send rejection message If unchecked, the applicant will not receive a rejection…" at bounding box center [428, 356] width 9 height 9
checkbox input "true"
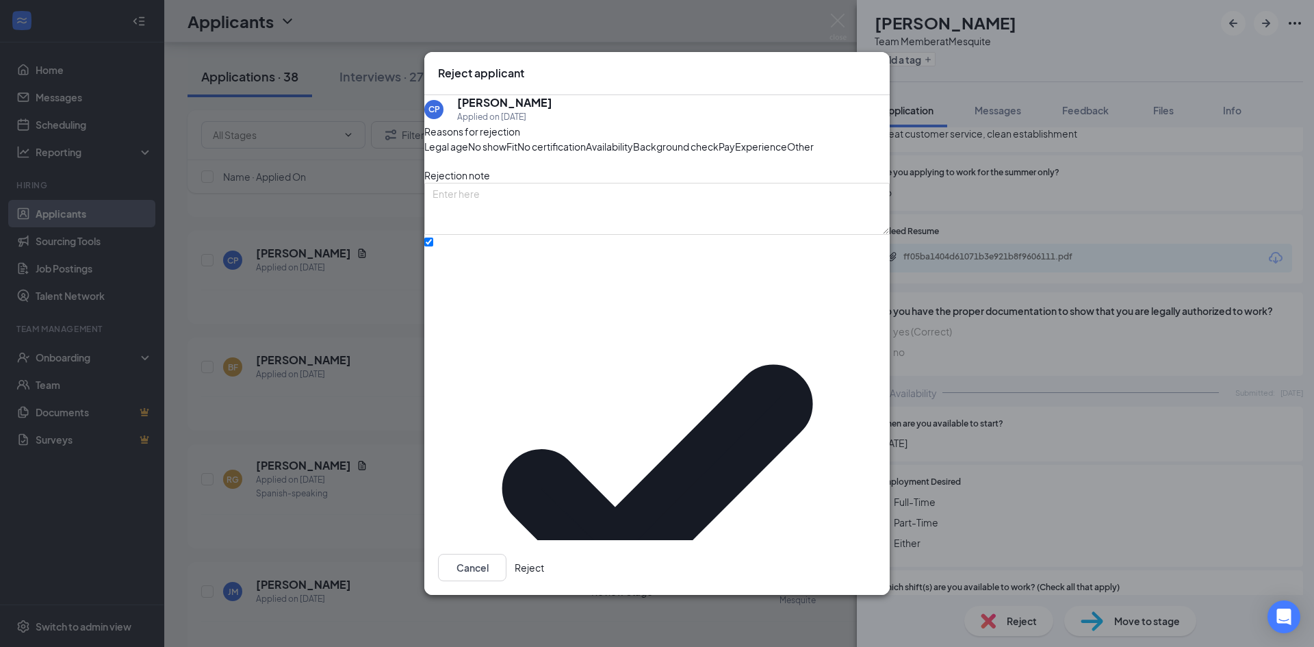
click at [544, 554] on button "Reject" at bounding box center [529, 567] width 29 height 27
click at [357, 339] on div "CP [PERSON_NAME] Team Member at Mesquite Add a tag Application Messages Feedbac…" at bounding box center [657, 323] width 1314 height 647
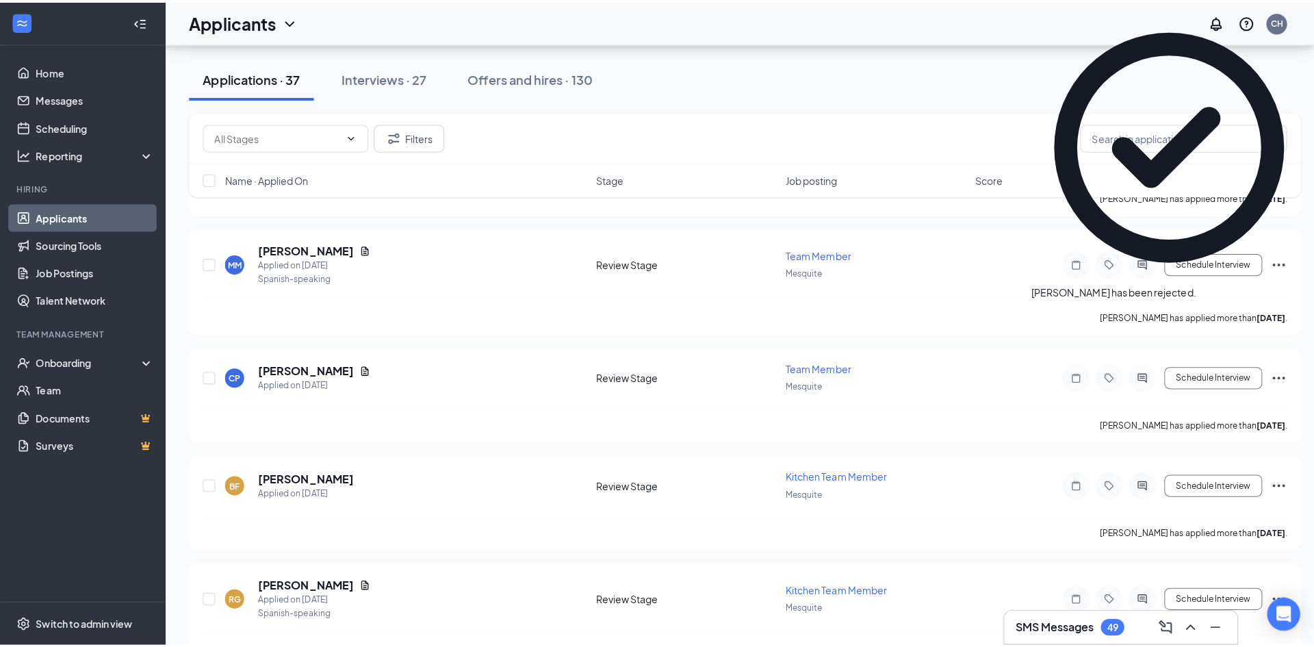
scroll to position [2150, 0]
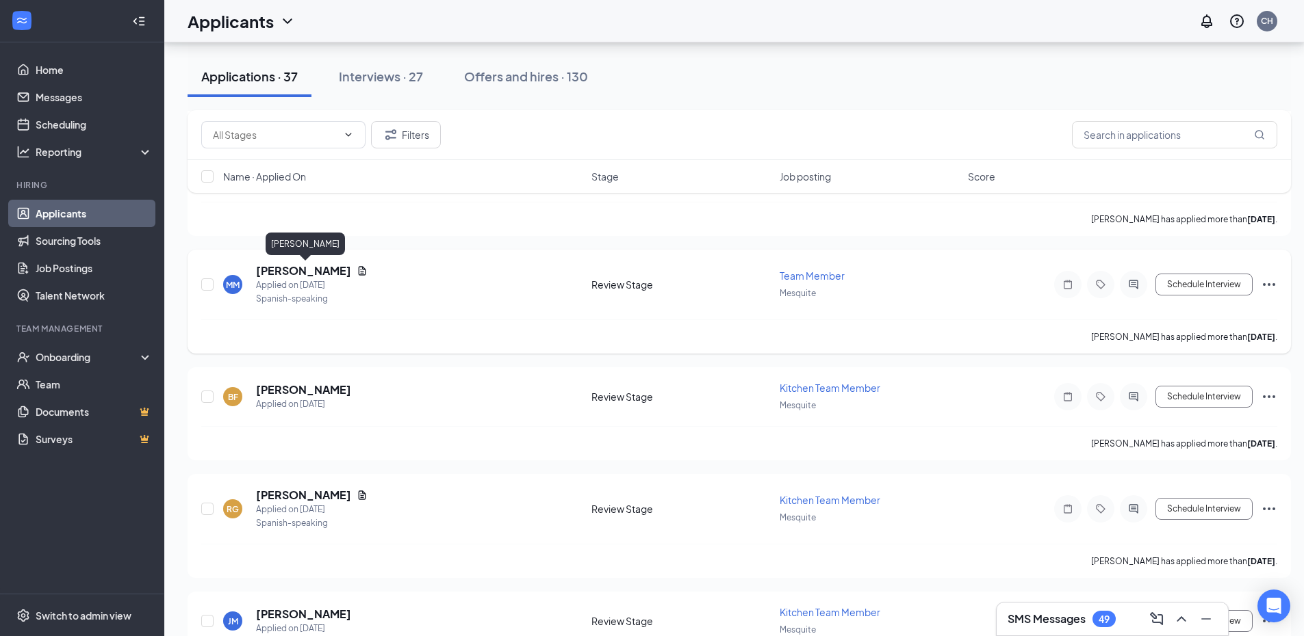
click at [349, 273] on h5 "[PERSON_NAME]" at bounding box center [303, 270] width 95 height 15
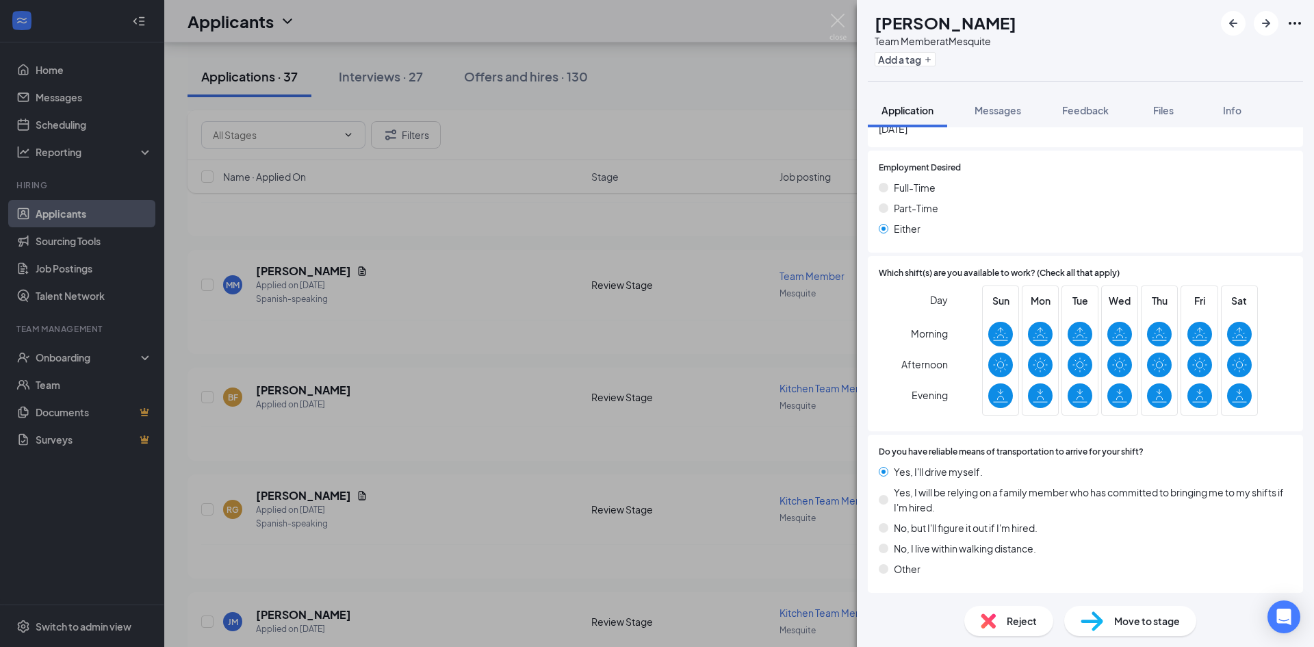
scroll to position [1525, 0]
click at [1139, 618] on span "Move to stage" at bounding box center [1147, 620] width 66 height 15
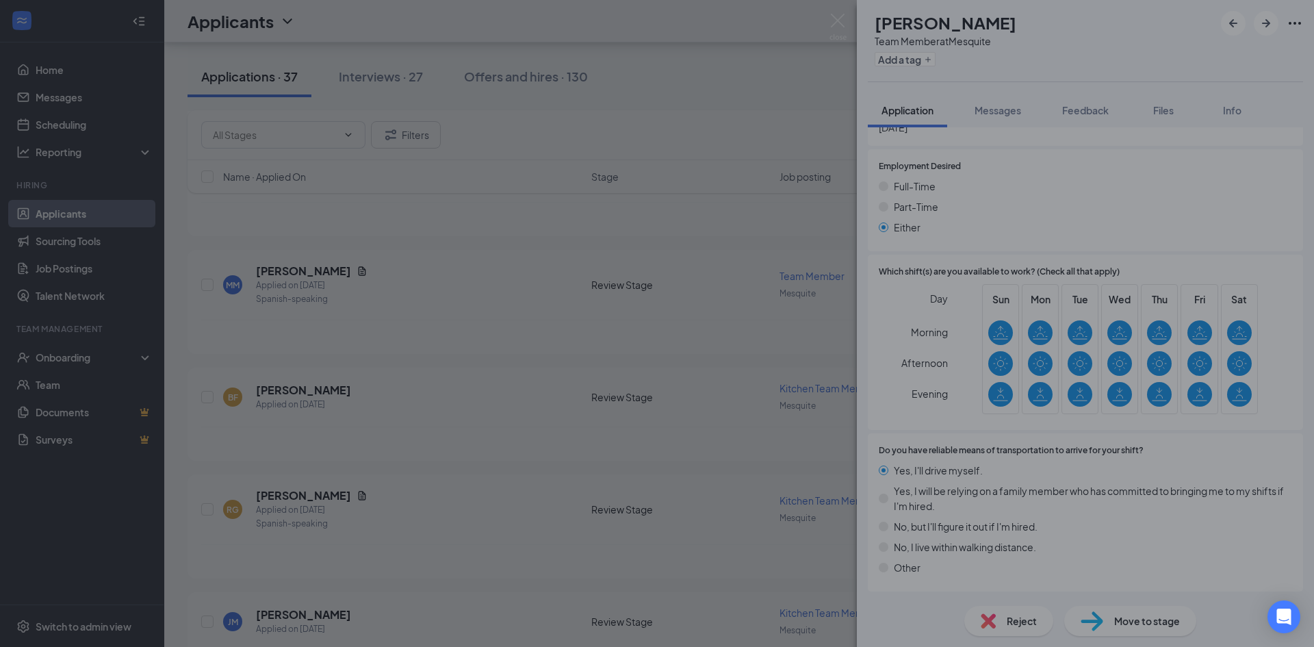
scroll to position [1520, 0]
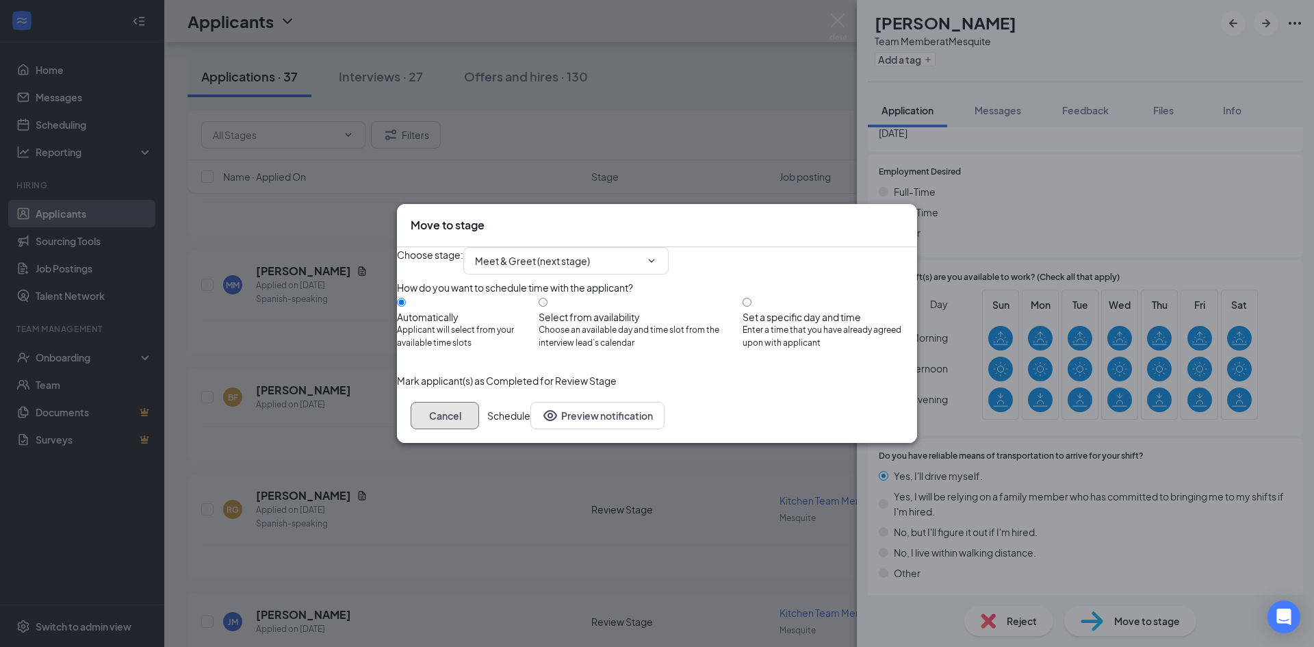
click at [479, 429] on button "Cancel" at bounding box center [445, 415] width 68 height 27
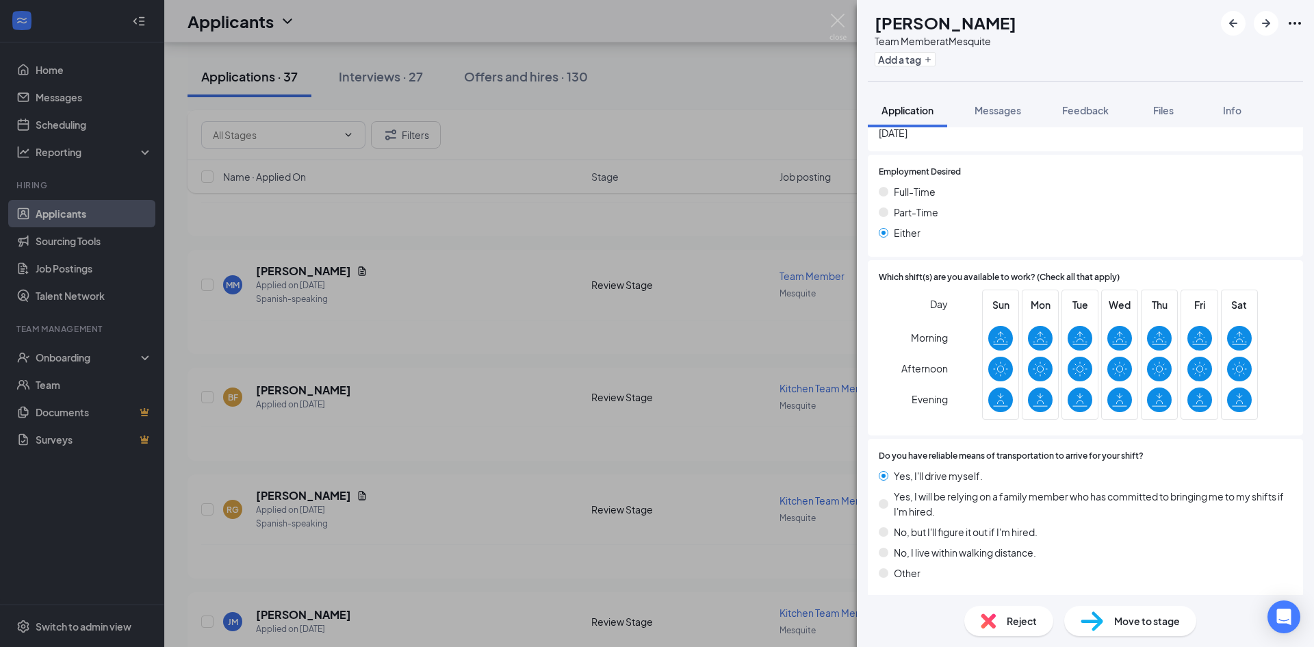
click at [1032, 625] on span "Reject" at bounding box center [1022, 620] width 30 height 15
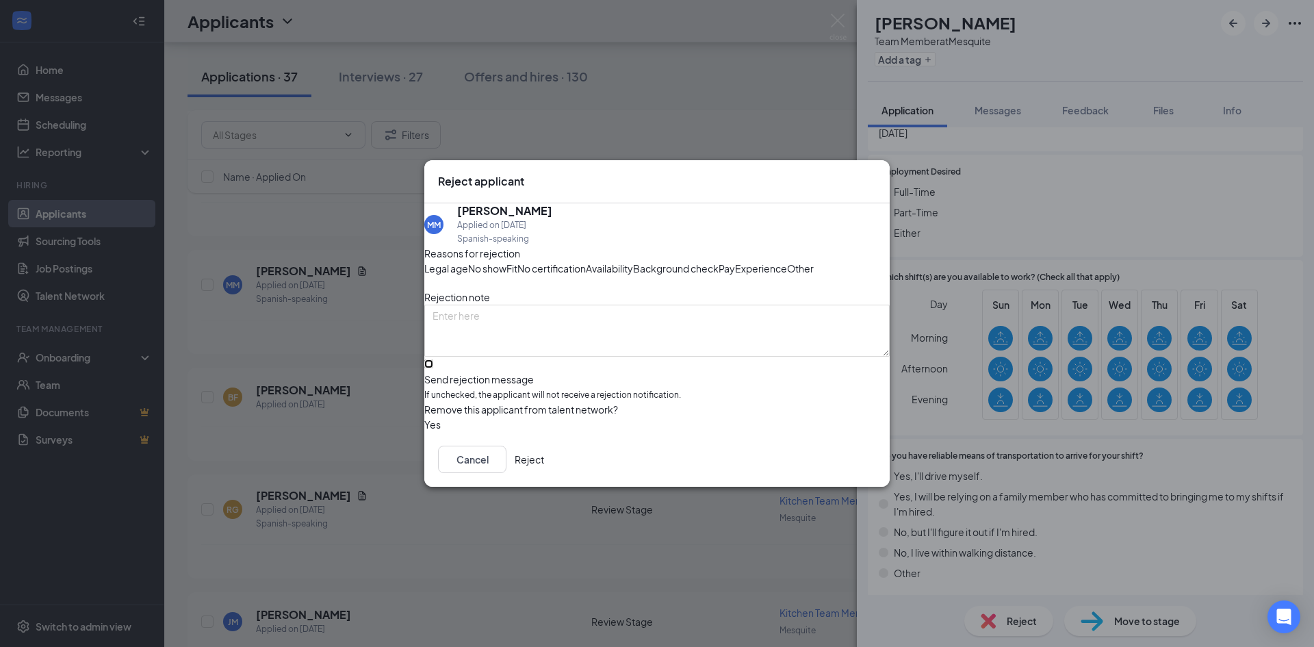
click at [433, 368] on input "Send rejection message If unchecked, the applicant will not receive a rejection…" at bounding box center [428, 363] width 9 height 9
checkbox input "true"
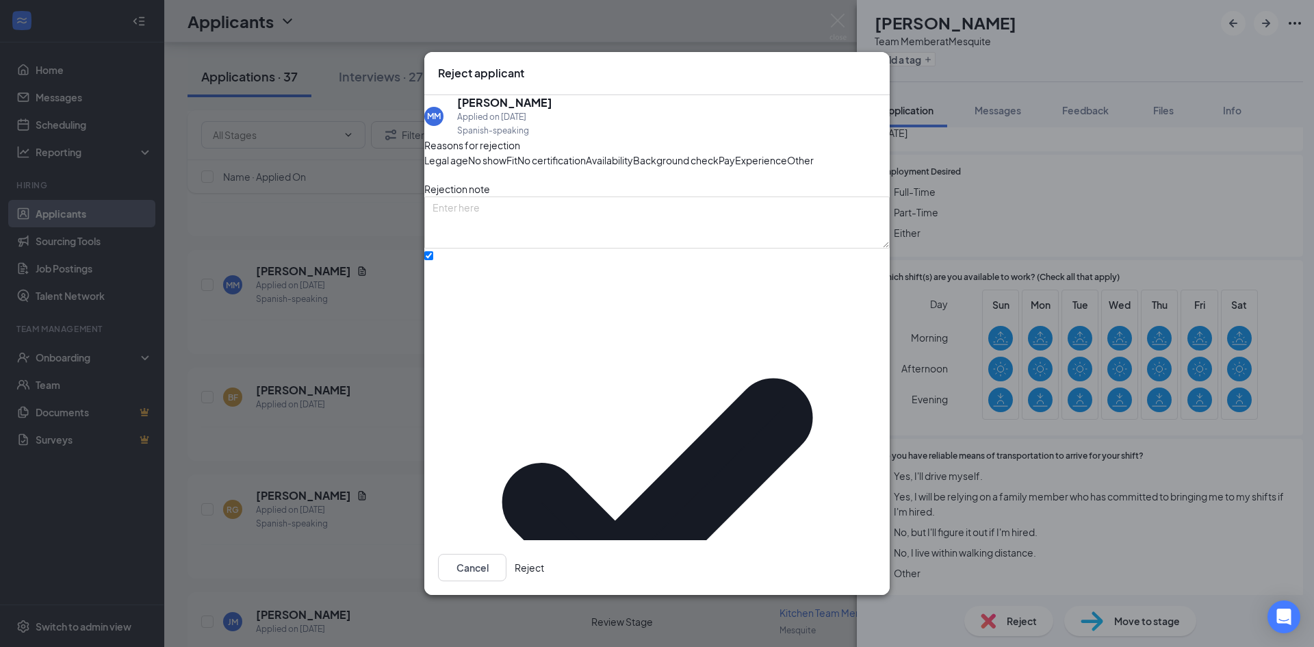
click at [544, 555] on button "Reject" at bounding box center [529, 567] width 29 height 27
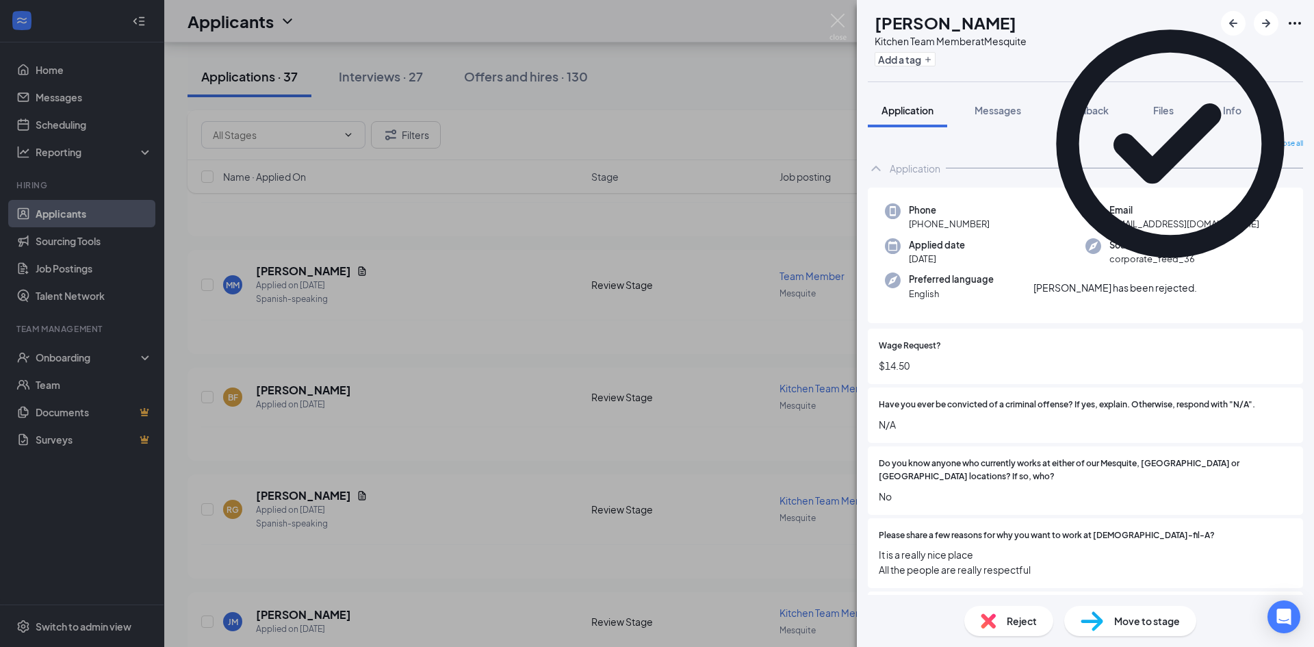
click at [289, 333] on div "BF [PERSON_NAME] Kitchen Team Member at Mesquite Add a tag Application Messages…" at bounding box center [657, 323] width 1314 height 647
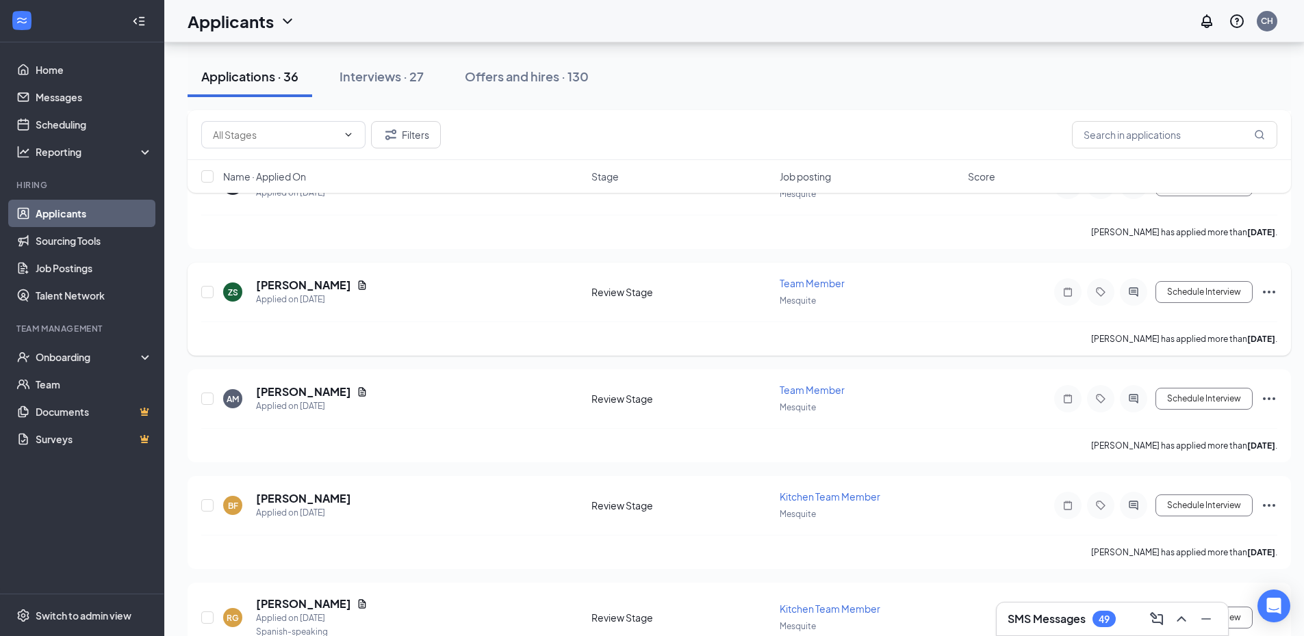
scroll to position [1876, 0]
